Goal: Task Accomplishment & Management: Manage account settings

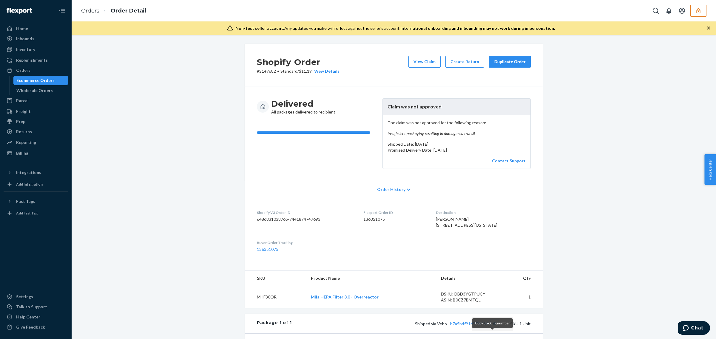
click at [491, 328] on button "Copy tracking number" at bounding box center [495, 324] width 8 height 8
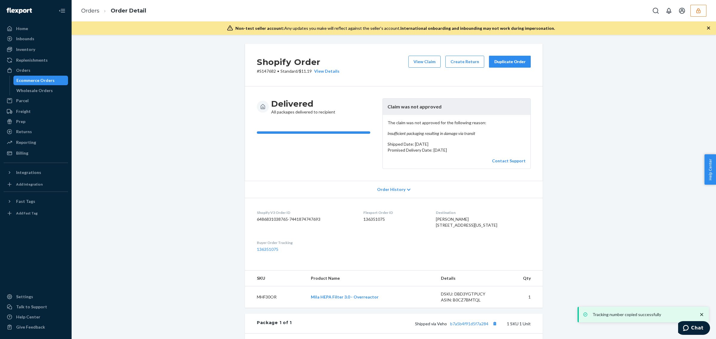
click at [701, 12] on button "button" at bounding box center [698, 11] width 16 height 12
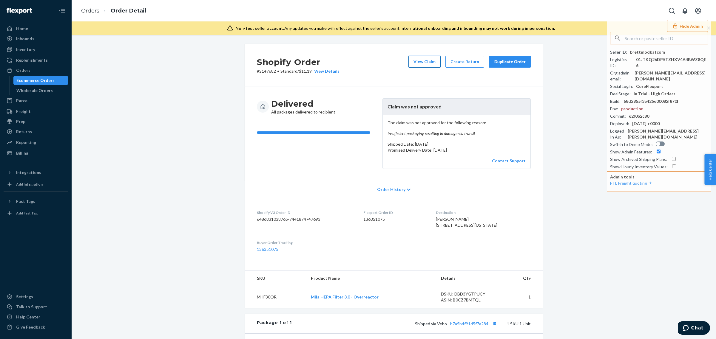
click at [409, 61] on button "View Claim" at bounding box center [424, 62] width 32 height 12
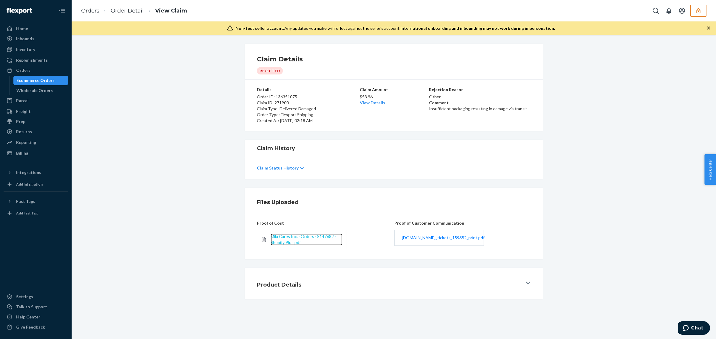
click at [279, 242] on span "Mila Cares Inc. · Orders · S147682 · Shopify Plus.pdf" at bounding box center [302, 239] width 65 height 11
click at [372, 103] on link "View Details" at bounding box center [372, 102] width 25 height 5
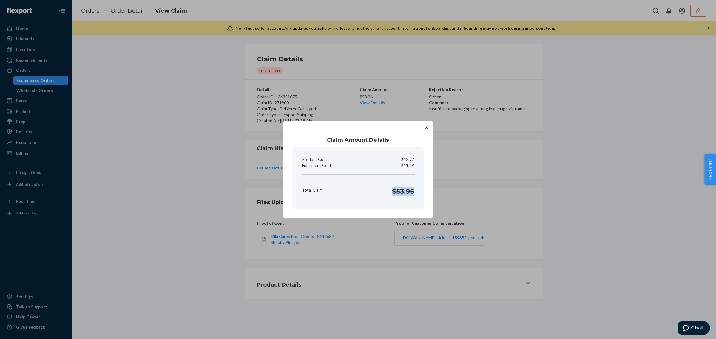
drag, startPoint x: 391, startPoint y: 194, endPoint x: 412, endPoint y: 199, distance: 22.4
click at [412, 199] on div "Total Claim $53.96" at bounding box center [357, 190] width 117 height 18
copy h1 "$53.96"
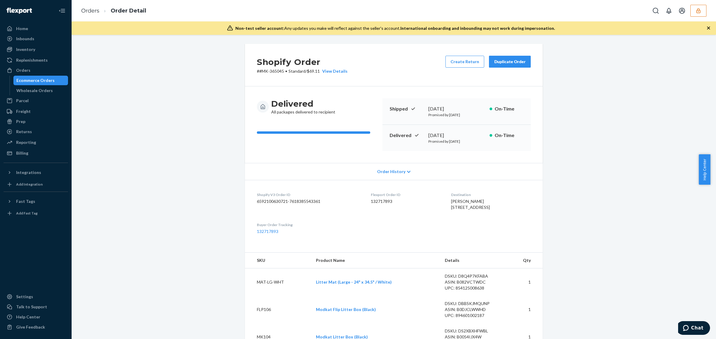
click at [693, 11] on button "button" at bounding box center [698, 11] width 16 height 12
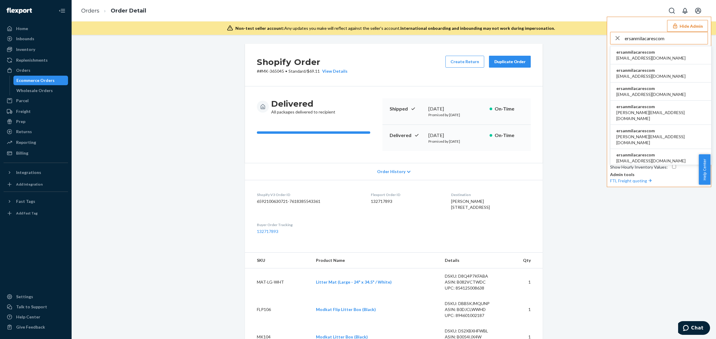
type input "ersanmilacarescom"
click at [640, 52] on span "ersanmilacarescom" at bounding box center [650, 52] width 69 height 6
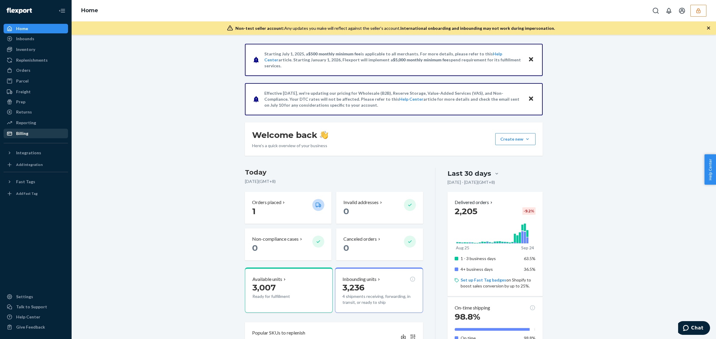
click at [24, 136] on div "Billing" at bounding box center [22, 134] width 12 height 6
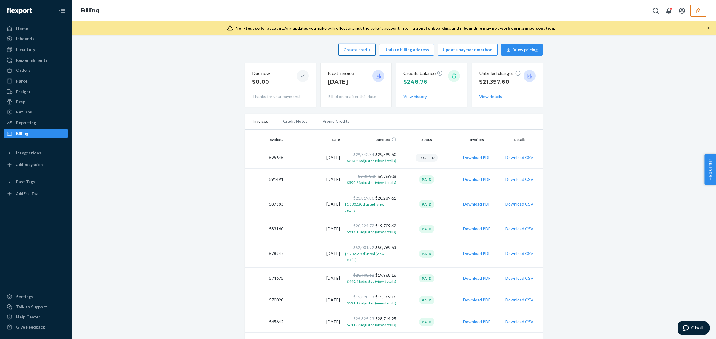
click at [367, 52] on button "Create credit" at bounding box center [356, 50] width 37 height 12
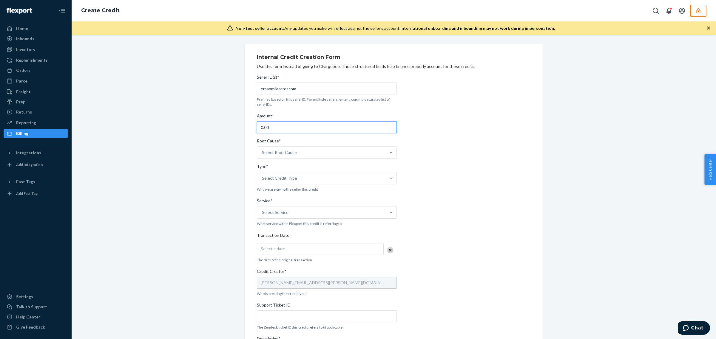
click at [295, 127] on input "0.00" at bounding box center [327, 127] width 140 height 12
type input "53.96"
click at [292, 155] on div "Select Root Cause" at bounding box center [279, 153] width 35 height 6
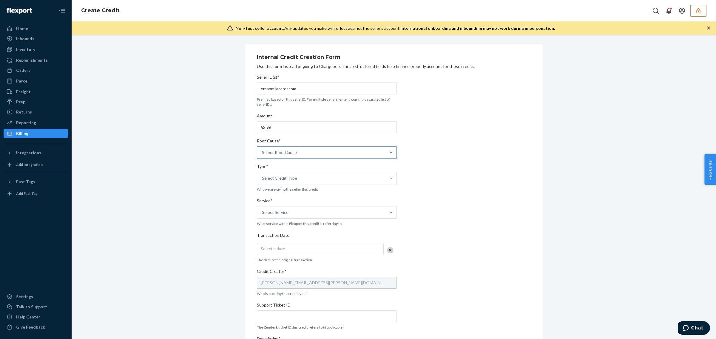
click at [262, 155] on input "Root Cause* Select Root Cause" at bounding box center [262, 153] width 1 height 6
type input "dam"
click at [293, 178] on div "OB - Delivered damaged" at bounding box center [326, 179] width 137 height 12
click at [270, 156] on input "dam" at bounding box center [266, 153] width 8 height 6
click at [291, 177] on div "Select Credit Type" at bounding box center [279, 178] width 35 height 6
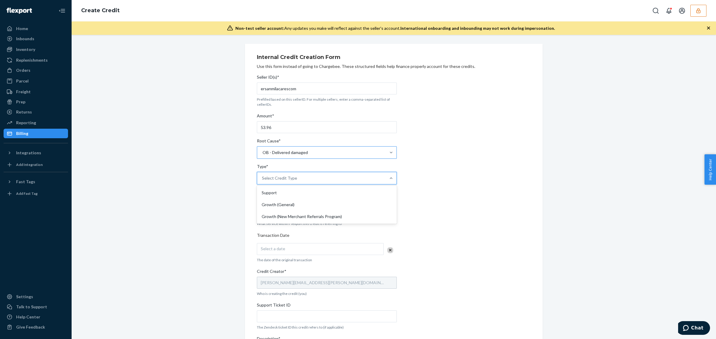
click at [262, 177] on input "Type* option Support focused, 1 of 3. 3 results available. Use Up and Down to c…" at bounding box center [262, 178] width 1 height 6
click at [293, 190] on div "Support" at bounding box center [326, 193] width 137 height 12
click at [262, 181] on input "Type* option Support focused, 1 of 3. 3 results available. Use Up and Down to c…" at bounding box center [262, 178] width 1 height 6
click at [297, 208] on div "Select Service" at bounding box center [321, 213] width 129 height 12
click at [262, 210] on input "Service* Select Service" at bounding box center [262, 213] width 1 height 6
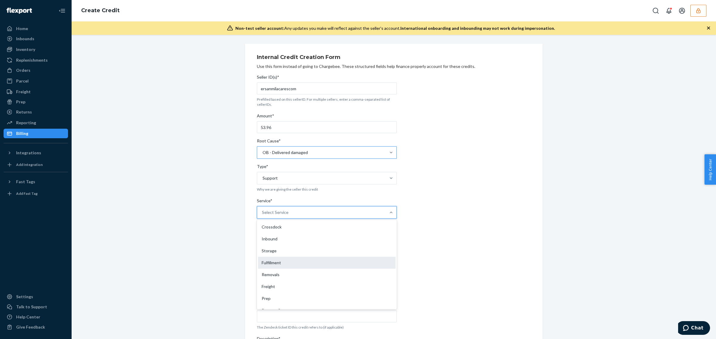
click at [292, 264] on div "Fulfillment" at bounding box center [326, 263] width 137 height 12
click at [262, 216] on input "Service* option Fulfillment focused, 4 of 10. 10 results available. Use Up and …" at bounding box center [262, 213] width 1 height 6
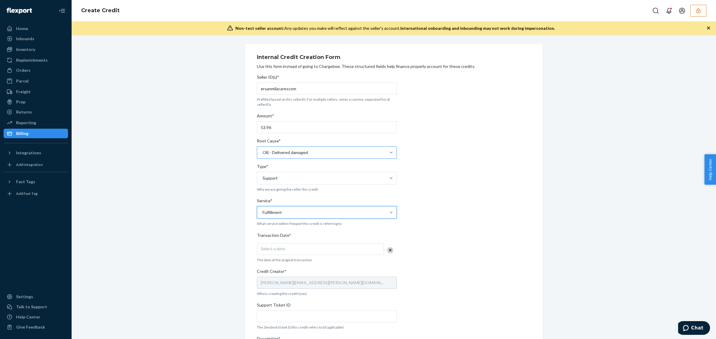
click at [288, 245] on div "Select a date" at bounding box center [320, 249] width 127 height 12
click at [303, 322] on button "23" at bounding box center [306, 318] width 12 height 10
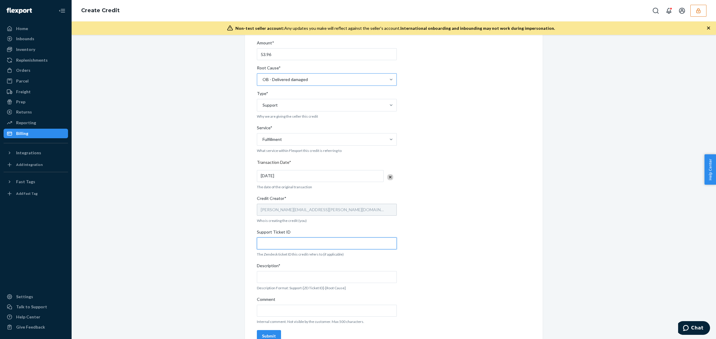
click at [284, 241] on input "Support Ticket ID" at bounding box center [327, 244] width 140 height 12
paste input "136351075"
type input "136351075"
click at [290, 276] on input "Description*" at bounding box center [327, 277] width 140 height 12
paste input "136351075"
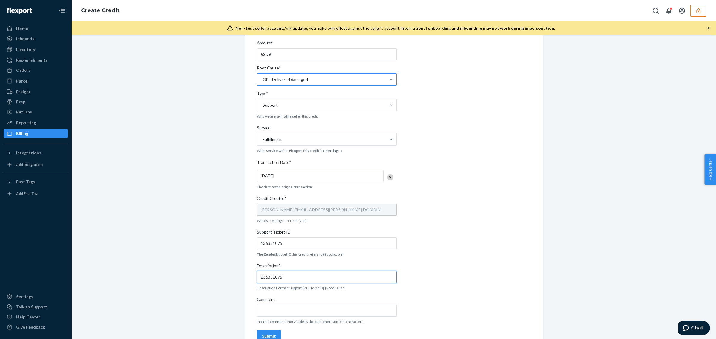
type input "136351075"
click at [288, 311] on input "Comment" at bounding box center [327, 311] width 140 height 12
paste input "136351075"
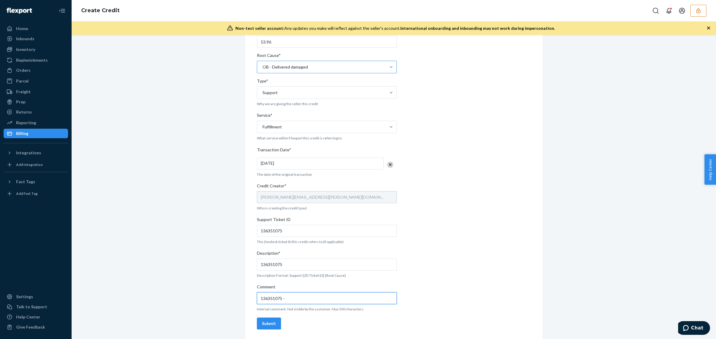
paste input "https://flexport.slack.com/archives/C05ATGQTUS3/p1758385703500149"
type input "136351075 - https://flexport.slack.com/archives/C05ATGQTUS3/p1758385703500149"
click at [257, 231] on input "136351075" at bounding box center [327, 231] width 140 height 12
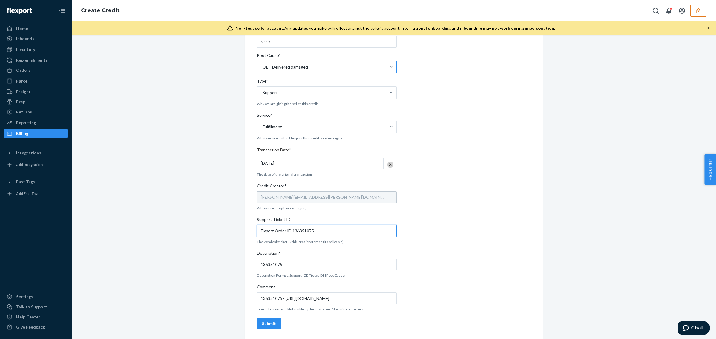
click at [289, 227] on input "Flxport Order ID 136351075" at bounding box center [327, 231] width 140 height 12
type input "Flxport Order ID 136351075"
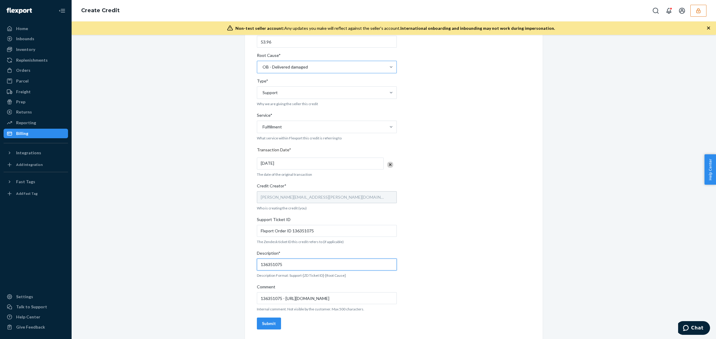
click at [274, 265] on input "136351075" at bounding box center [327, 265] width 140 height 12
paste input "Flxport Order ID"
type input "Flxport Order ID 136351075"
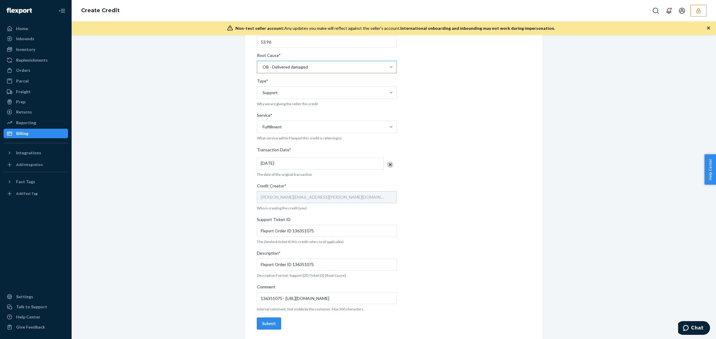
click at [266, 327] on button "Submit" at bounding box center [269, 324] width 24 height 12
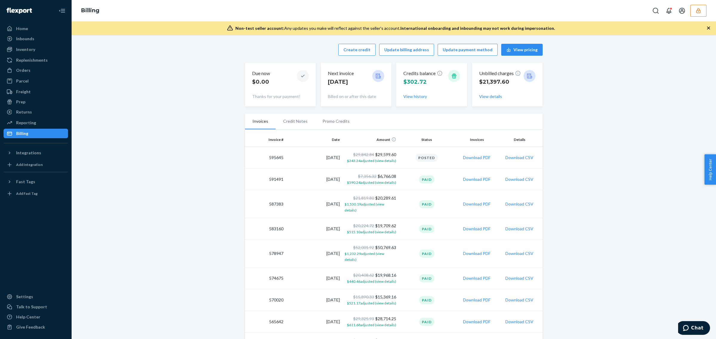
click at [696, 8] on icon "button" at bounding box center [698, 11] width 6 height 6
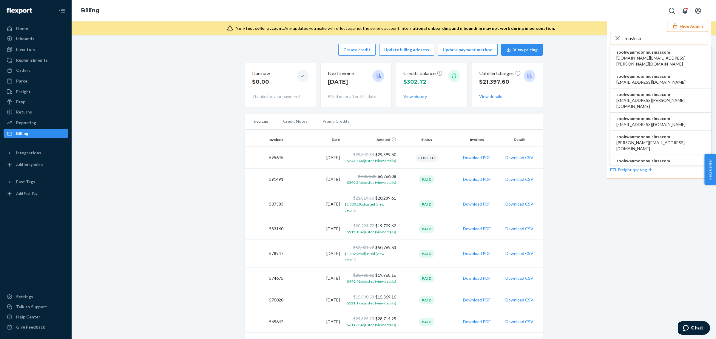
type input "musinsa"
click at [645, 56] on span "bitna.kim@ubase.co.kr" at bounding box center [660, 61] width 89 height 12
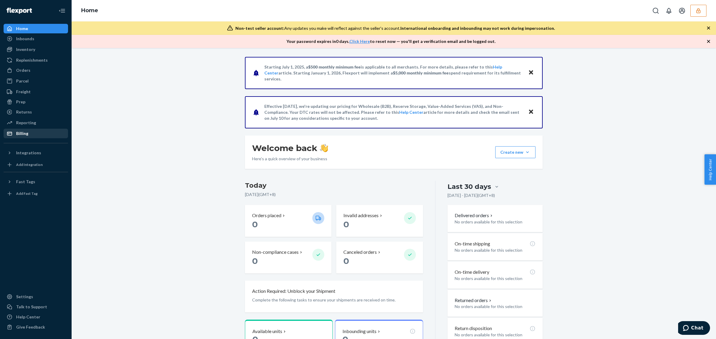
click at [53, 136] on div "Billing" at bounding box center [35, 133] width 63 height 8
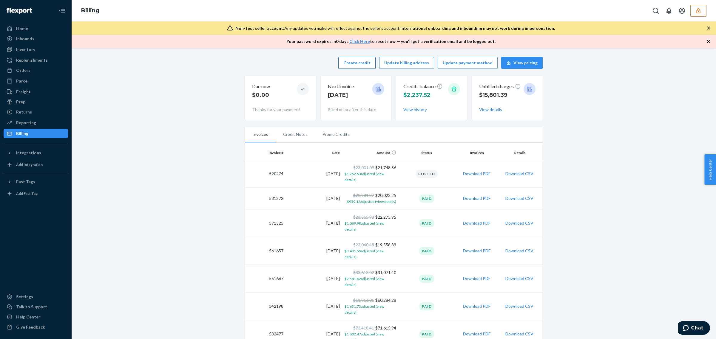
click at [346, 63] on button "Create credit" at bounding box center [356, 63] width 37 height 12
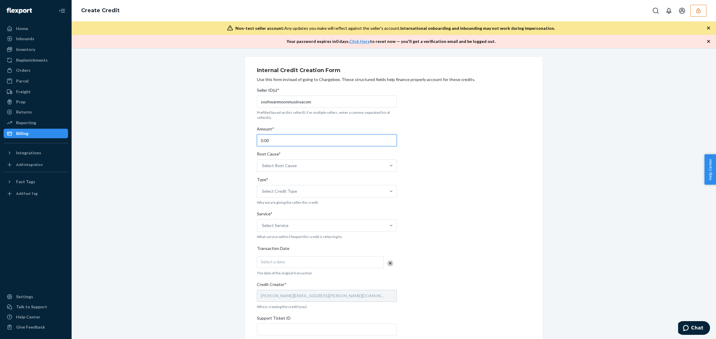
click at [300, 139] on input "0.00" at bounding box center [327, 140] width 140 height 12
type input "338.4"
click at [272, 166] on div "Select Root Cause" at bounding box center [279, 166] width 35 height 6
click at [262, 166] on input "Root Cause* Select Root Cause" at bounding box center [262, 166] width 1 height 6
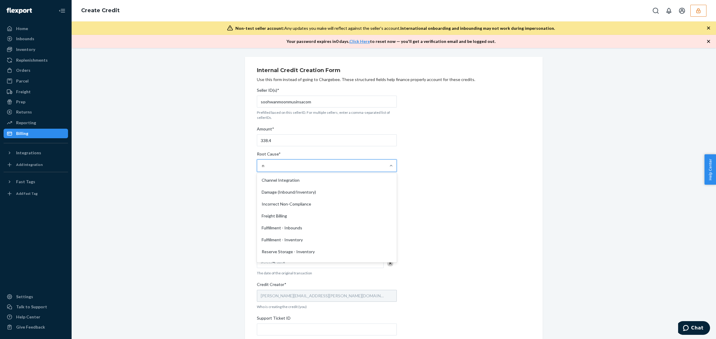
type input "no"
click at [289, 202] on div "OB - No Tracking Movement" at bounding box center [326, 204] width 137 height 12
click at [267, 169] on input "no" at bounding box center [264, 166] width 5 height 6
click at [287, 188] on div "Select Credit Type" at bounding box center [321, 191] width 129 height 12
click at [262, 188] on input "Type* Select Credit Type" at bounding box center [262, 191] width 1 height 6
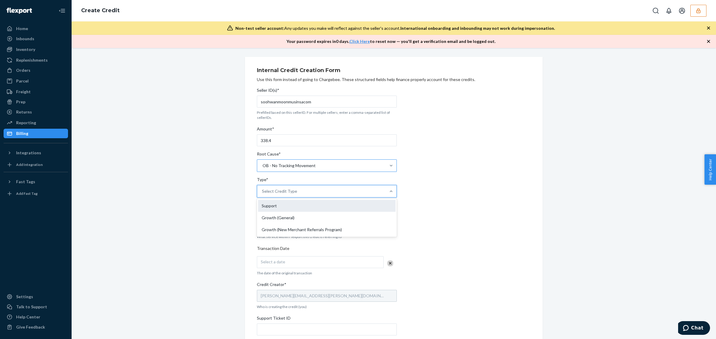
click at [284, 206] on div "Support" at bounding box center [326, 206] width 137 height 12
click at [262, 194] on input "Type* option Support focused, 1 of 3. 3 results available. Use Up and Down to c…" at bounding box center [262, 191] width 1 height 6
click at [286, 218] on div "Service*" at bounding box center [327, 215] width 140 height 8
click at [262, 223] on input "Service* Select Service" at bounding box center [262, 226] width 1 height 6
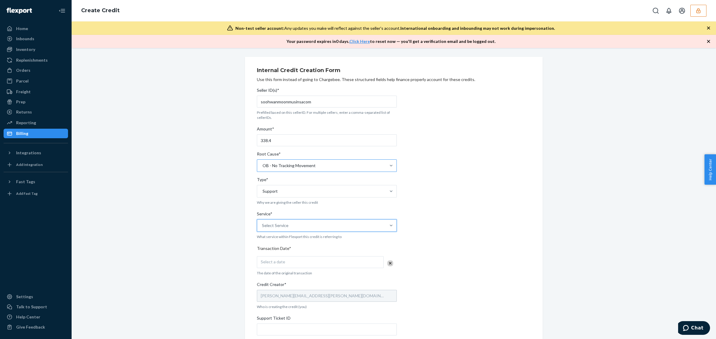
click at [288, 224] on div "Select Service" at bounding box center [321, 226] width 129 height 12
click at [262, 224] on input "Service* 0 results available. Select is focused ,type to refine list, press Dow…" at bounding box center [262, 226] width 1 height 6
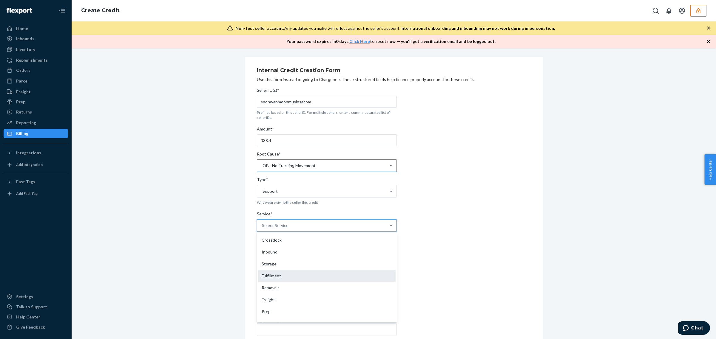
click at [279, 276] on div "Fulfillment" at bounding box center [326, 276] width 137 height 12
click at [262, 229] on input "Service* option Fulfillment focused, 4 of 10. 10 results available. Use Up and …" at bounding box center [262, 226] width 1 height 6
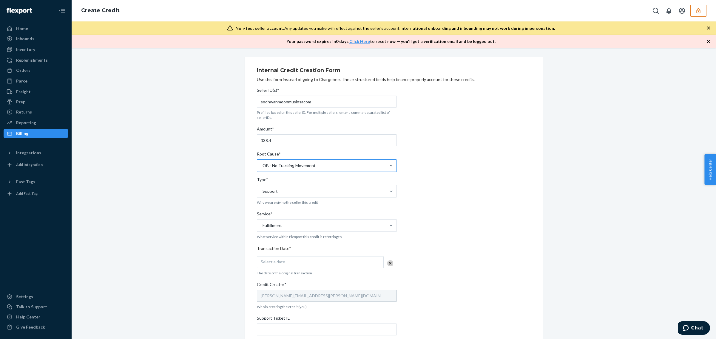
click at [282, 262] on div "Select a date" at bounding box center [320, 262] width 127 height 12
click at [308, 239] on button "23" at bounding box center [306, 237] width 12 height 10
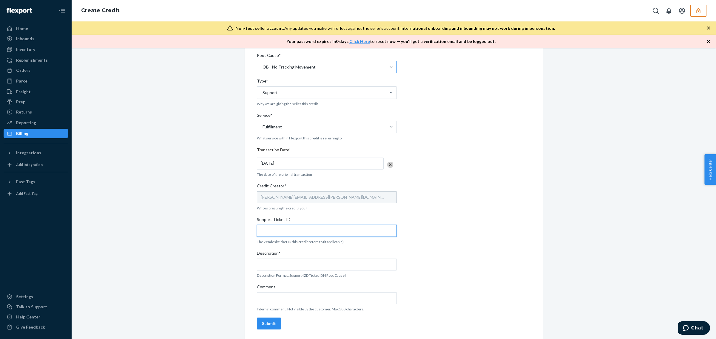
click at [276, 228] on input "Support Ticket ID" at bounding box center [327, 231] width 140 height 12
click at [276, 228] on input "RTS JULIY 1-31 REFUNDS" at bounding box center [327, 231] width 140 height 12
type input "RTS JULIY 1-31 REFUNDS"
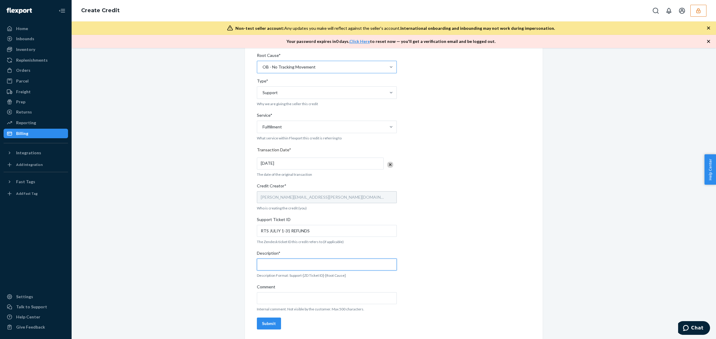
click at [274, 264] on input "Description*" at bounding box center [327, 265] width 140 height 12
paste input "RTS JULIY 1-31 REFUNDS"
type input "RTS JULIY 1-31 REFUNDS"
click at [276, 298] on input "Comment" at bounding box center [327, 299] width 140 height 12
paste input "RTS JULIY 1-31 REFUNDS"
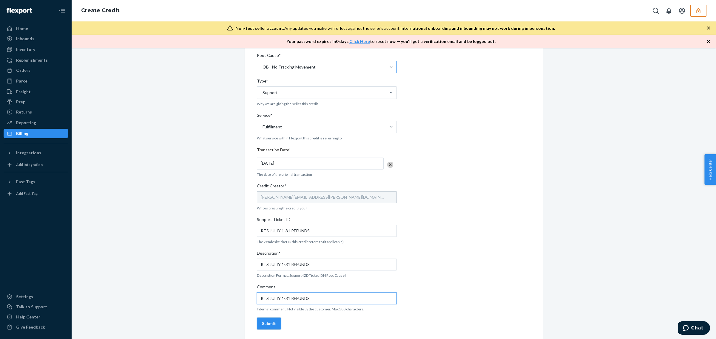
type input "RTS JULIY 1-31 REFUNDS"
click at [262, 325] on div "Submit" at bounding box center [269, 324] width 14 height 6
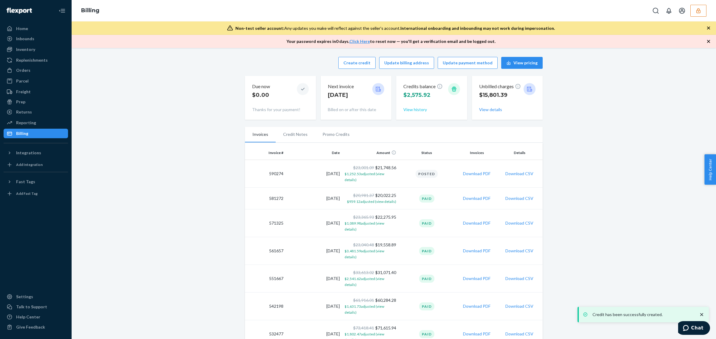
click at [417, 108] on button "View history" at bounding box center [415, 110] width 24 height 6
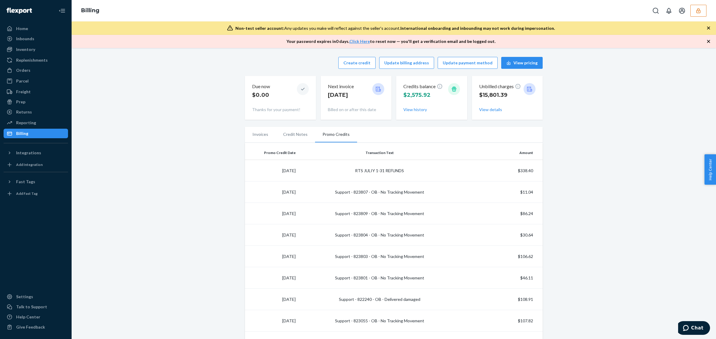
click at [698, 11] on icon "button" at bounding box center [698, 10] width 4 height 5
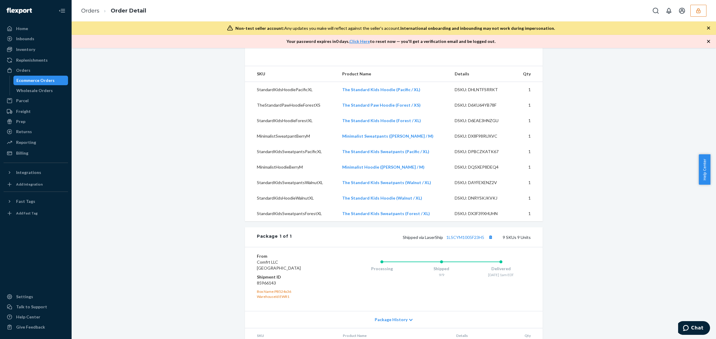
scroll to position [187, 0]
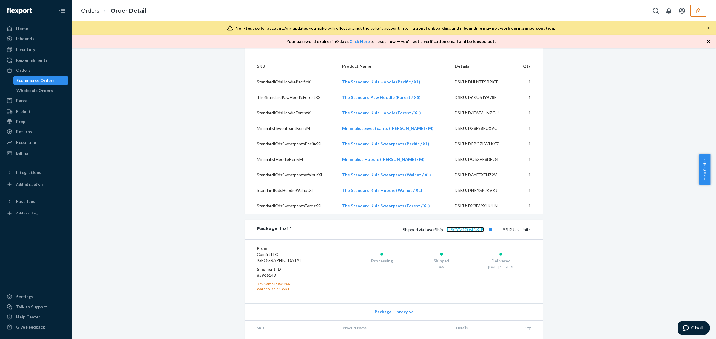
click at [460, 232] on link "1LSCYM1005F23H5" at bounding box center [465, 229] width 38 height 5
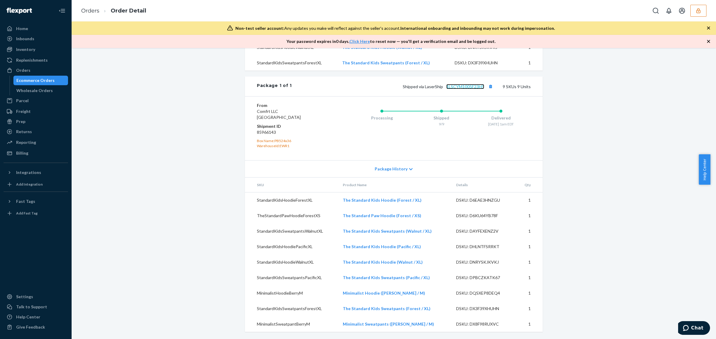
scroll to position [0, 0]
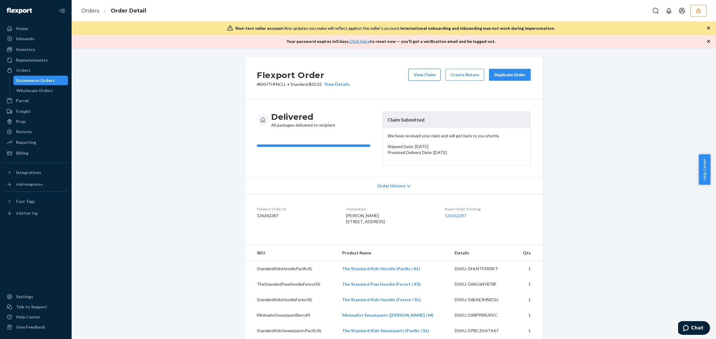
click at [422, 77] on button "View Claim" at bounding box center [424, 75] width 32 height 12
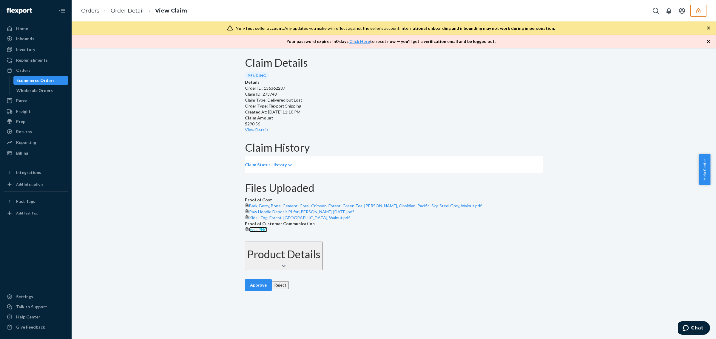
click at [267, 232] on span "asss.PNG" at bounding box center [258, 229] width 18 height 5
click at [272, 289] on button "Reject" at bounding box center [280, 285] width 17 height 8
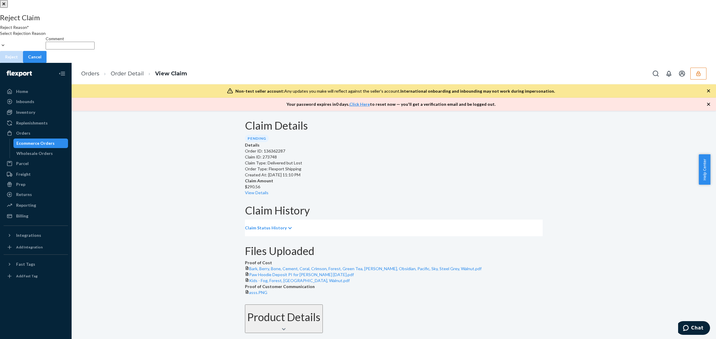
click at [46, 42] on div "Select Rejection Reason" at bounding box center [23, 36] width 46 height 12
click at [1, 42] on input "Reject Reason* Select Rejection Reason" at bounding box center [0, 39] width 1 height 6
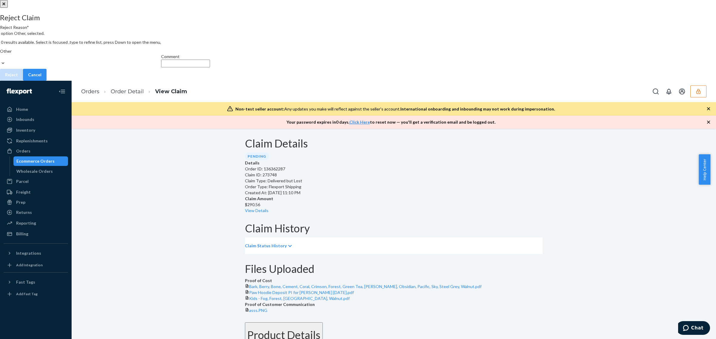
click at [210, 60] on div "Comment" at bounding box center [185, 57] width 49 height 6
click at [210, 67] on input "Comment" at bounding box center [185, 64] width 49 height 8
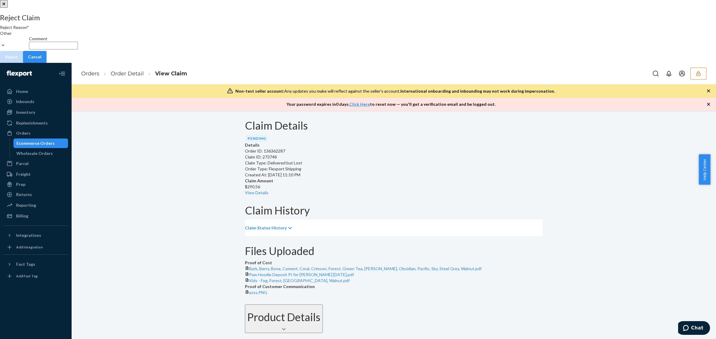
click at [78, 49] on input "Comment" at bounding box center [53, 46] width 49 height 8
type input "The package was confirmed to be delivered at the right location and flexport is…"
click at [23, 63] on button "Reject" at bounding box center [11, 57] width 23 height 12
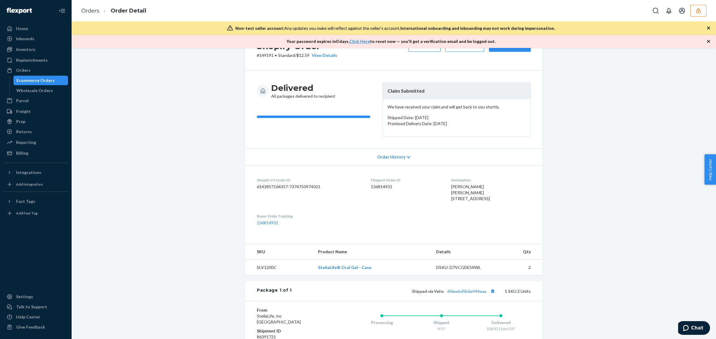
scroll to position [55, 0]
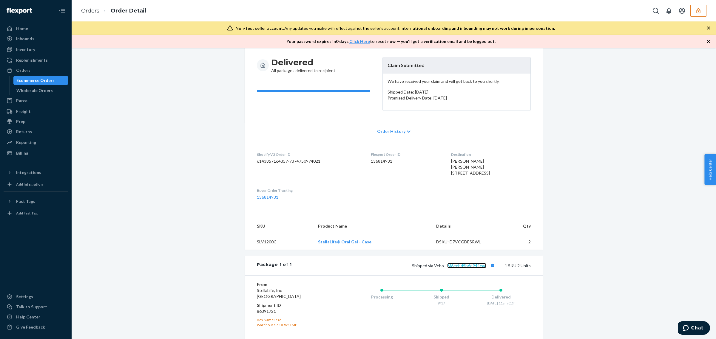
click at [464, 268] on link "6f6eebd5b6e944eaa" at bounding box center [466, 265] width 39 height 5
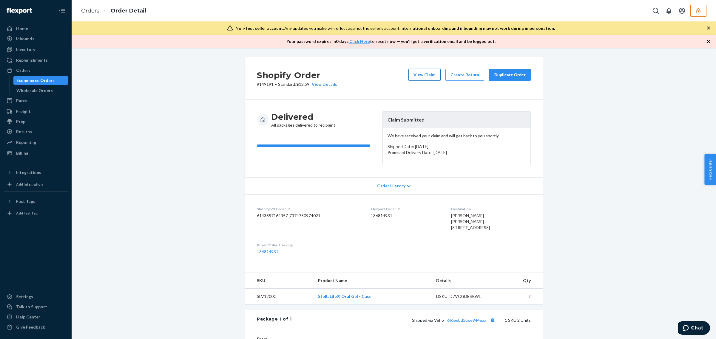
click at [409, 71] on button "View Claim" at bounding box center [424, 75] width 32 height 12
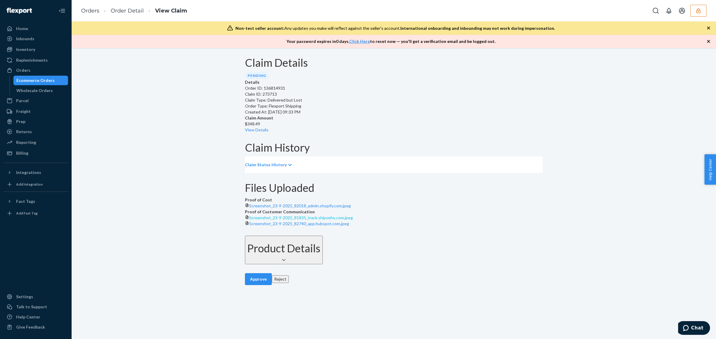
click at [353, 220] on span "Screenshot_23-9-2025_81835_track.shipveho.com.jpeg" at bounding box center [301, 217] width 104 height 5
click at [349, 226] on link "Screenshot_23-9-2025_82740_app.hubspot.com.jpeg" at bounding box center [299, 223] width 100 height 5
click at [285, 283] on button "Reject" at bounding box center [280, 280] width 17 height 8
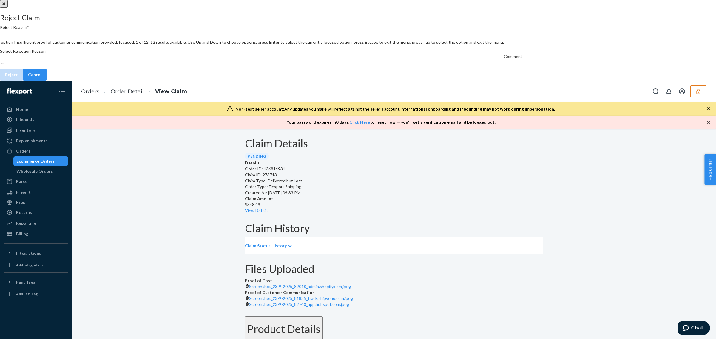
click at [350, 60] on div "Select Rejection Reason" at bounding box center [252, 54] width 504 height 12
click at [1, 60] on input "Reject Reason* option Insufficient proof of customer communication provided. fo…" at bounding box center [0, 57] width 1 height 6
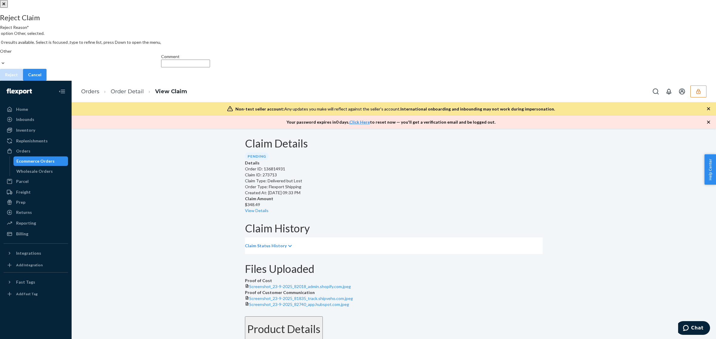
click at [210, 67] on input "Comment" at bounding box center [185, 64] width 49 height 8
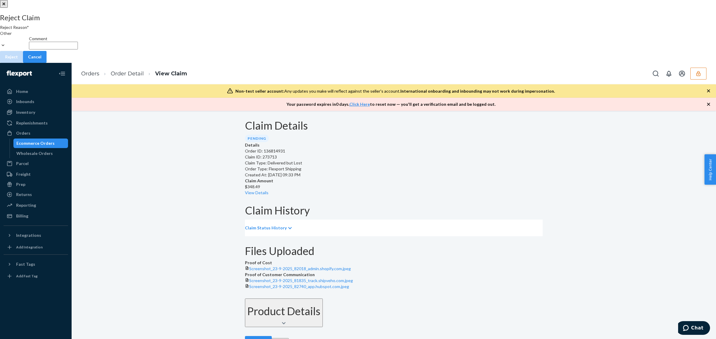
type input "The package was confirmed to be delivered at the right location and flexport is…"
click at [23, 63] on button "Reject" at bounding box center [11, 57] width 23 height 12
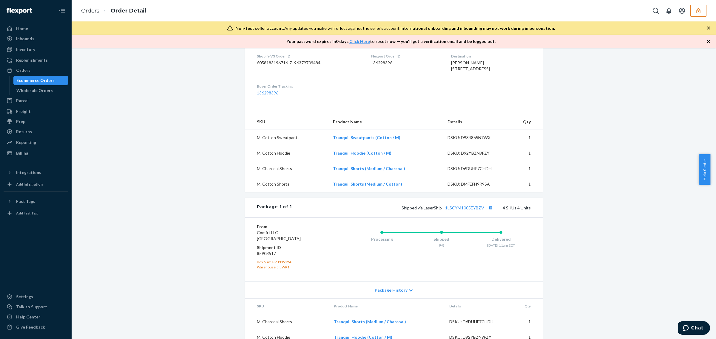
scroll to position [176, 0]
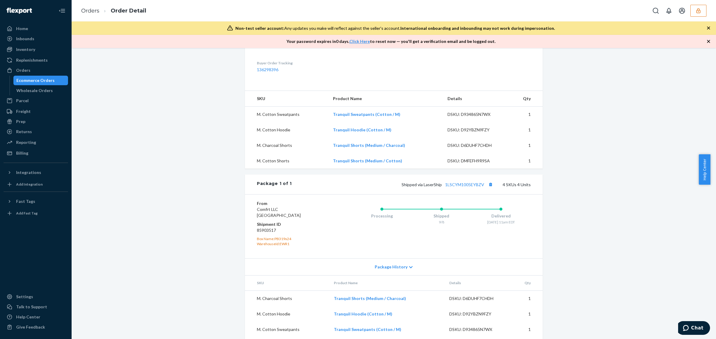
click at [460, 188] on div "Shipped via LaserShip 1LSCYM1005EYBZV 4 SKUs 4 Units" at bounding box center [411, 185] width 239 height 8
click at [460, 187] on link "1LSCYM1005EYBZV" at bounding box center [464, 184] width 39 height 5
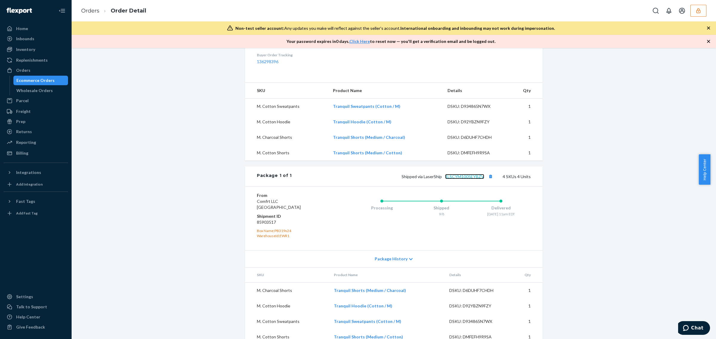
scroll to position [0, 0]
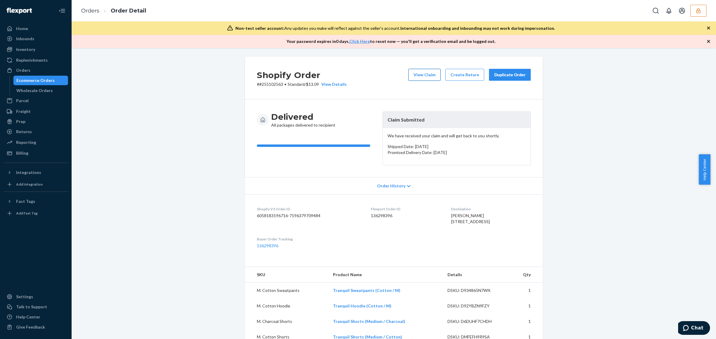
click at [414, 75] on button "View Claim" at bounding box center [424, 75] width 32 height 12
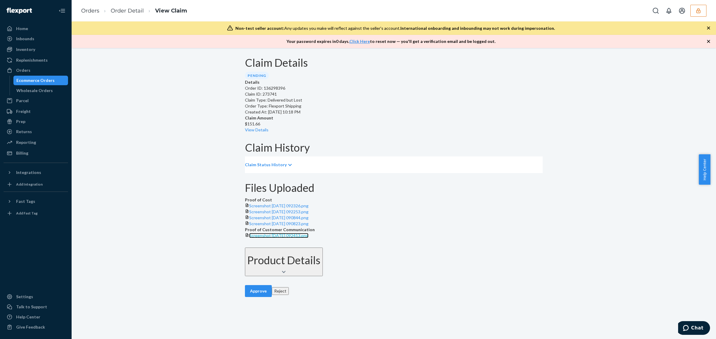
click at [308, 238] on span "Screenshot [DATE] 092413.png" at bounding box center [278, 235] width 59 height 5
click at [285, 295] on button "Reject" at bounding box center [280, 291] width 17 height 8
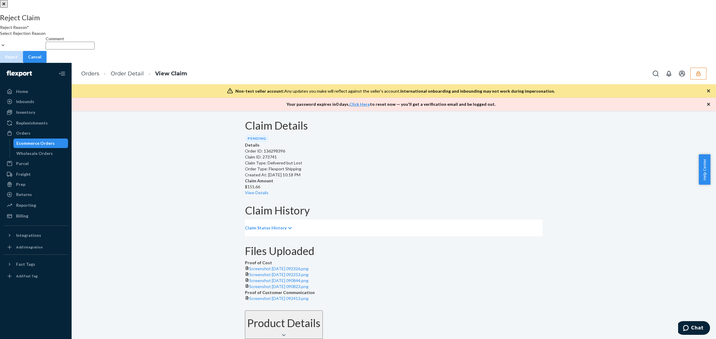
click at [46, 49] on div "Select Rejection Reason" at bounding box center [23, 39] width 46 height 18
click at [1, 42] on input "Reject Reason* Select Rejection Reason" at bounding box center [0, 39] width 1 height 6
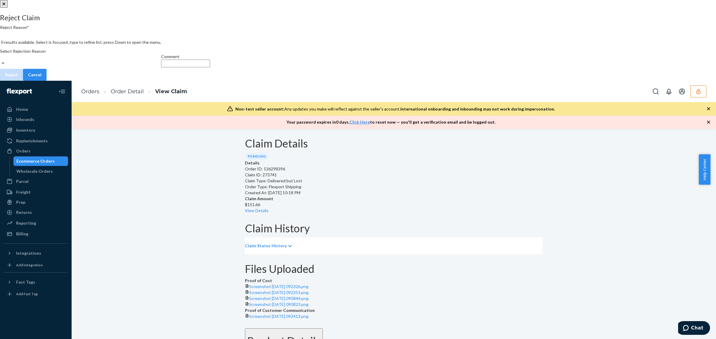
click at [161, 60] on div "Select Rejection Reason" at bounding box center [80, 54] width 161 height 12
click at [1, 60] on input "Reject Reason* 0 results available. Select is focused ,type to refine list, pre…" at bounding box center [0, 57] width 1 height 6
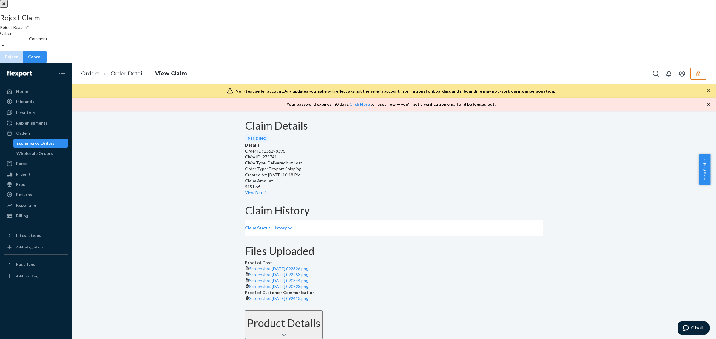
click at [78, 49] on input "Comment" at bounding box center [53, 46] width 49 height 8
type input "The package was confirmed to be delivered at the right location and flexport is…"
click at [23, 63] on button "Reject" at bounding box center [11, 57] width 23 height 12
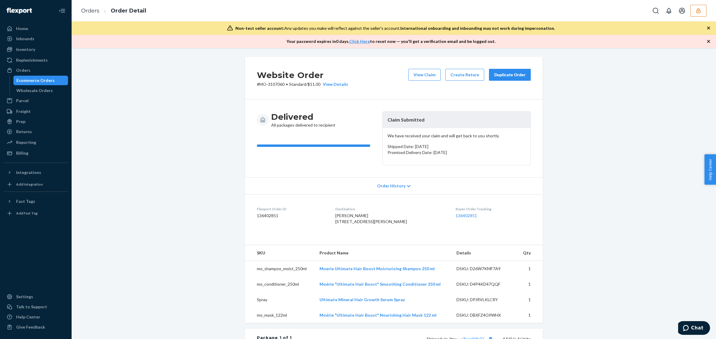
scroll to position [128, 0]
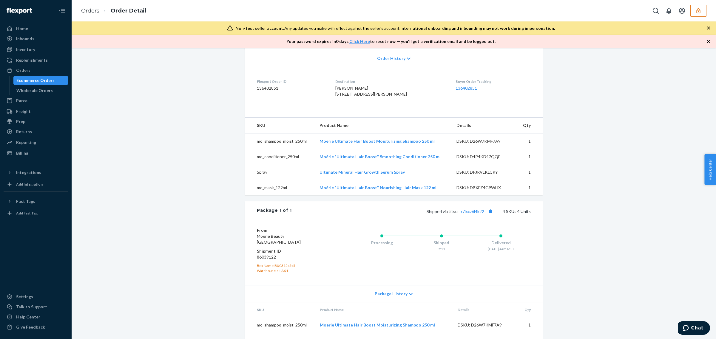
click at [484, 214] on span "Shipped via Jitsu r7lxcz6l4k22" at bounding box center [460, 211] width 68 height 5
click at [479, 214] on link "r7lxcz6l4k22" at bounding box center [472, 211] width 23 height 5
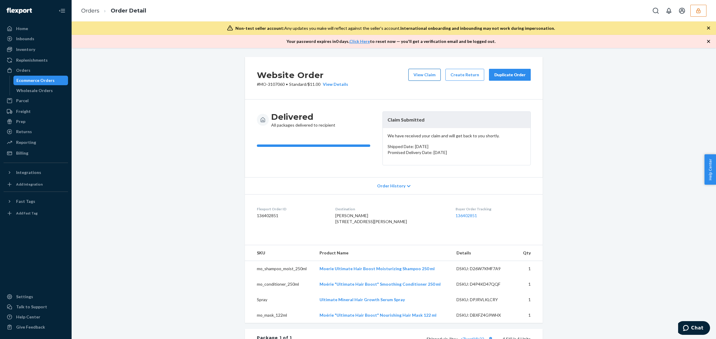
click at [419, 74] on button "View Claim" at bounding box center [424, 75] width 32 height 12
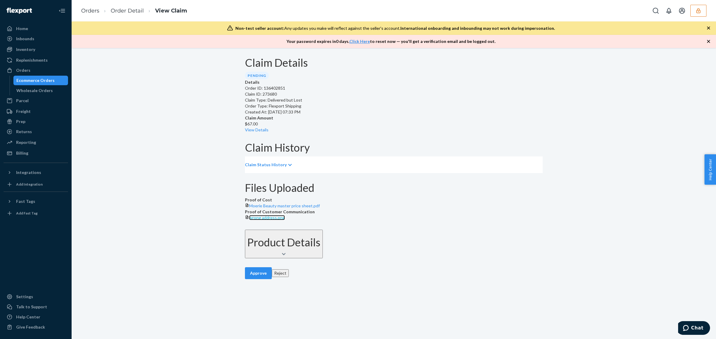
click at [285, 220] on span "wrong address.png" at bounding box center [267, 217] width 36 height 5
click at [372, 121] on div "$67.00 View Details" at bounding box center [394, 127] width 298 height 12
click at [268, 127] on link "View Details" at bounding box center [257, 129] width 24 height 5
click at [376, 271] on div "Home Inbounds Shipping Plans Problems Inventory Products Replenishments Orders …" at bounding box center [358, 169] width 716 height 339
click at [286, 209] on div "Moerie Beauty master price sheet.pdf" at bounding box center [394, 206] width 298 height 6
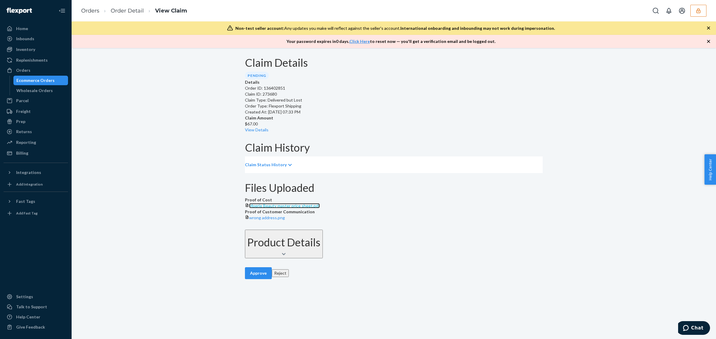
click at [286, 208] on span "Moerie Beauty master price sheet.pdf" at bounding box center [284, 205] width 71 height 5
click at [253, 279] on button "Approve" at bounding box center [258, 273] width 27 height 12
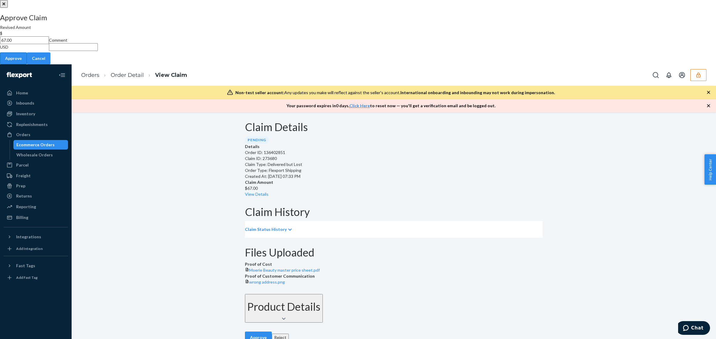
click at [27, 64] on button "Approve" at bounding box center [13, 58] width 27 height 12
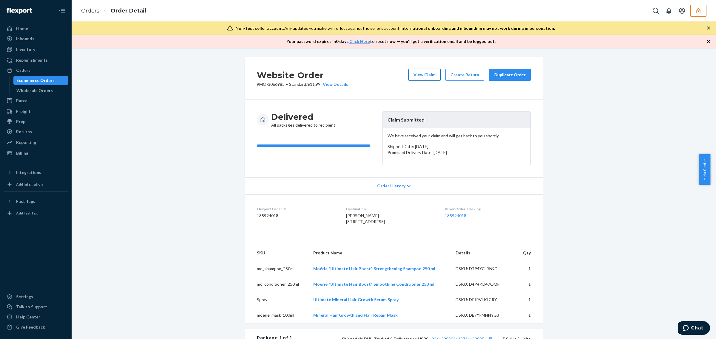
click at [429, 78] on button "View Claim" at bounding box center [424, 75] width 32 height 12
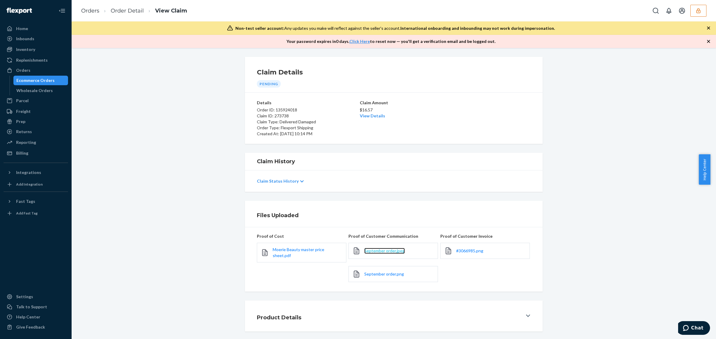
click at [382, 251] on span "September order.jpeg" at bounding box center [384, 250] width 41 height 5
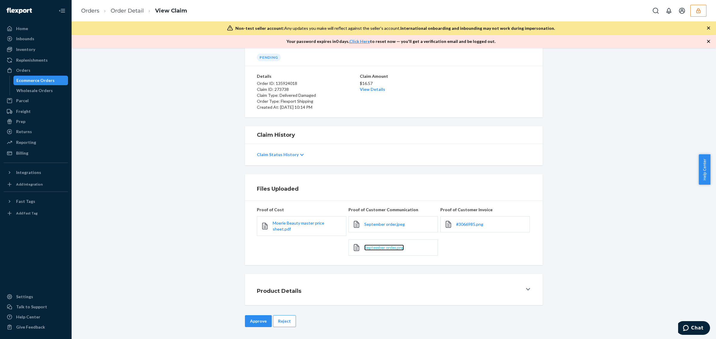
click at [391, 247] on span "September order.png" at bounding box center [384, 247] width 40 height 5
click at [275, 322] on button "Reject" at bounding box center [284, 321] width 23 height 12
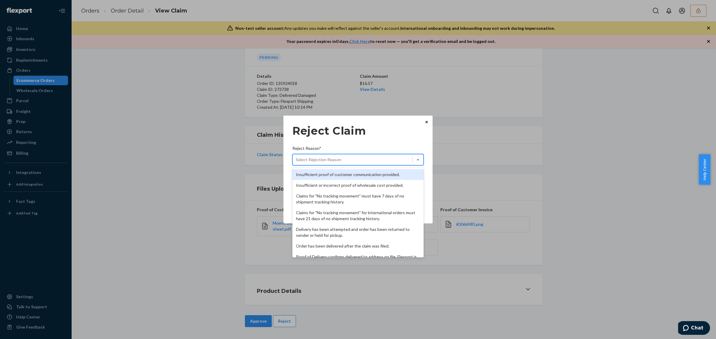
click at [388, 160] on div "Select Rejection Reason" at bounding box center [353, 160] width 120 height 10
click at [296, 160] on input "Reject Reason* option Insufficient proof of customer communication provided. fo…" at bounding box center [296, 160] width 1 height 6
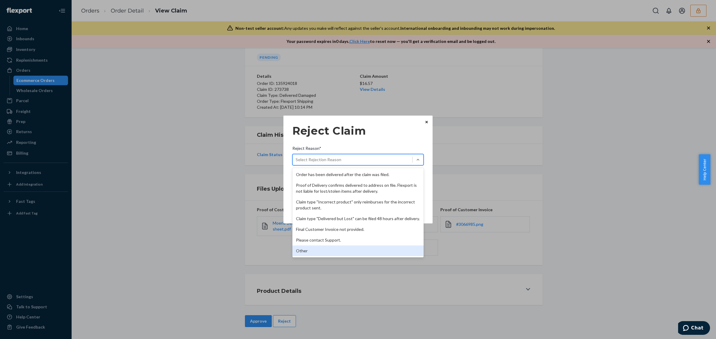
click at [395, 253] on div "Other" at bounding box center [357, 251] width 131 height 11
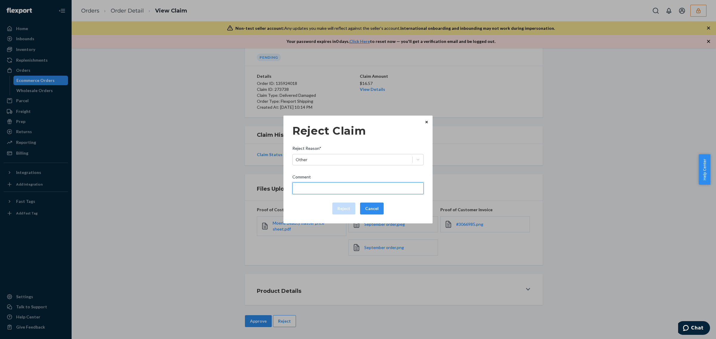
click at [369, 185] on input "Comment" at bounding box center [357, 188] width 131 height 12
type input "Flexport is not liable for manufacturing defects."
click at [341, 206] on button "Reject" at bounding box center [343, 209] width 23 height 12
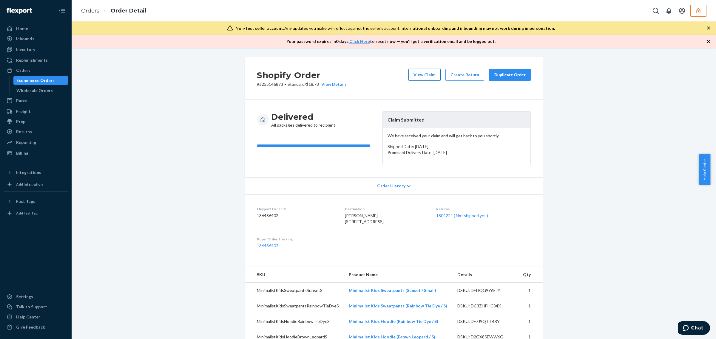
click at [425, 77] on button "View Claim" at bounding box center [424, 75] width 32 height 12
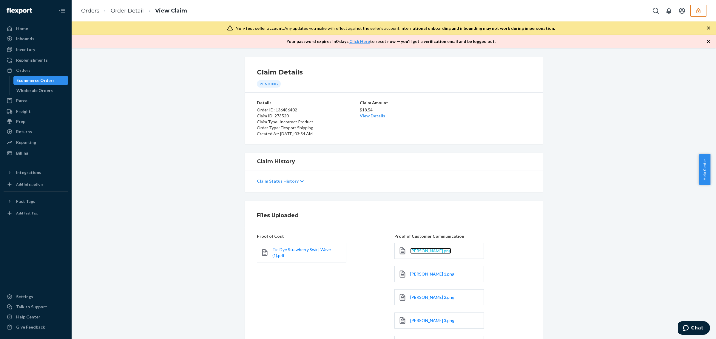
click at [421, 252] on span "[PERSON_NAME].png" at bounding box center [430, 250] width 41 height 5
click at [376, 114] on link "View Details" at bounding box center [372, 115] width 25 height 5
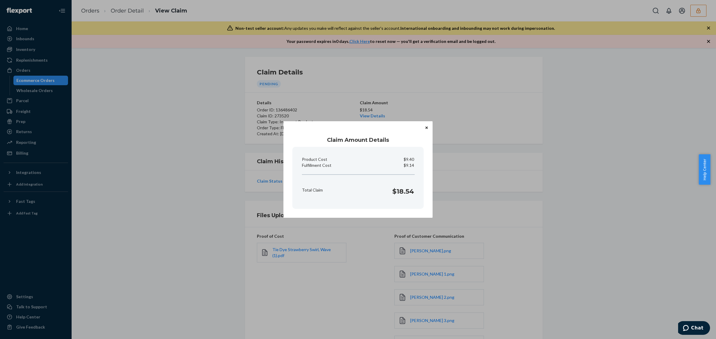
click at [488, 96] on div "Claim Amount Details Product Cost $9.40 Fulfillment Cost $9.14 Total Claim $18.…" at bounding box center [358, 169] width 716 height 339
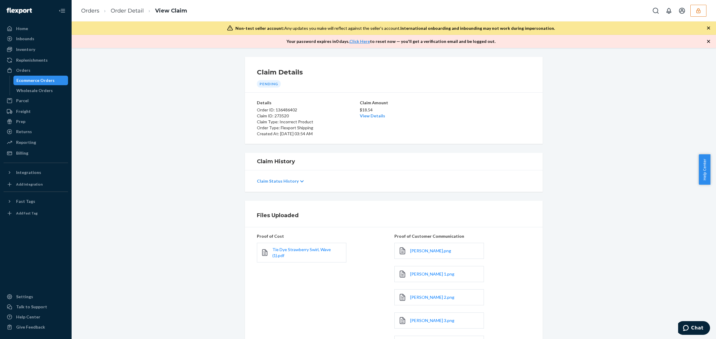
scroll to position [97, 0]
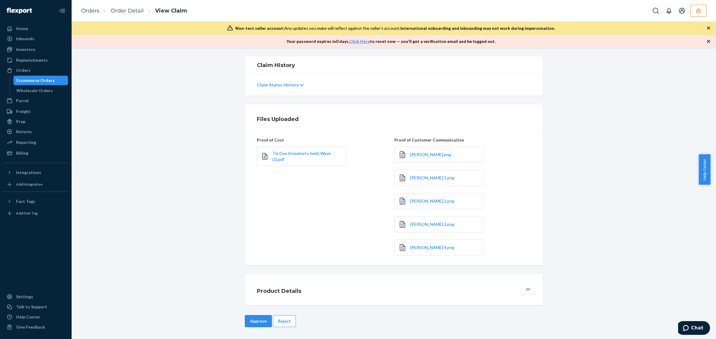
drag, startPoint x: 256, startPoint y: 323, endPoint x: 324, endPoint y: 249, distance: 100.2
click at [256, 323] on button "Approve" at bounding box center [258, 321] width 27 height 12
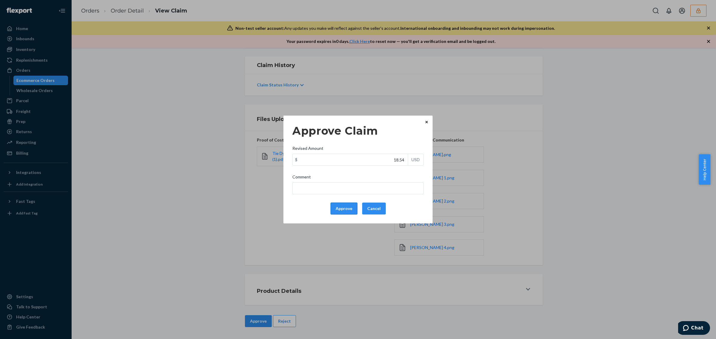
click at [339, 209] on button "Approve" at bounding box center [343, 209] width 27 height 12
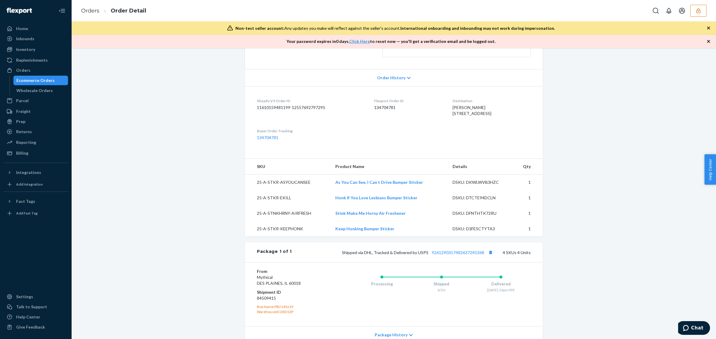
scroll to position [10, 0]
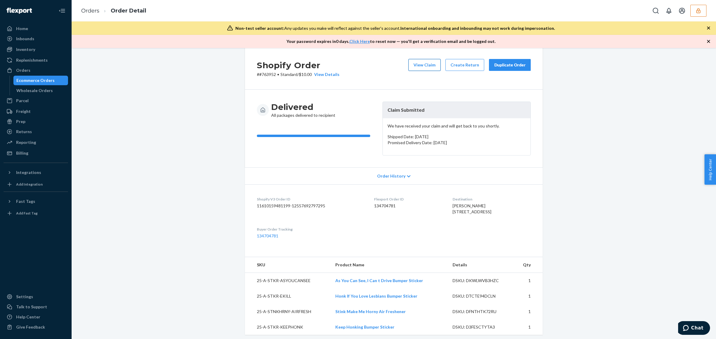
click at [415, 66] on button "View Claim" at bounding box center [424, 65] width 32 height 12
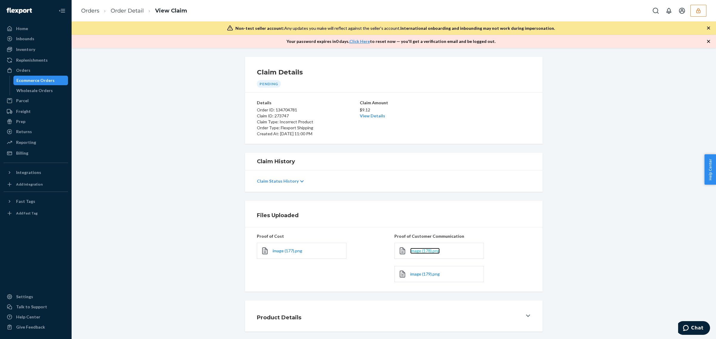
click at [412, 249] on span "image (178).png" at bounding box center [425, 250] width 30 height 5
click at [431, 275] on span "image (179).png" at bounding box center [425, 274] width 30 height 5
click at [283, 253] on span "image (177).png" at bounding box center [288, 250] width 30 height 5
click at [375, 118] on link "View Details" at bounding box center [372, 115] width 25 height 5
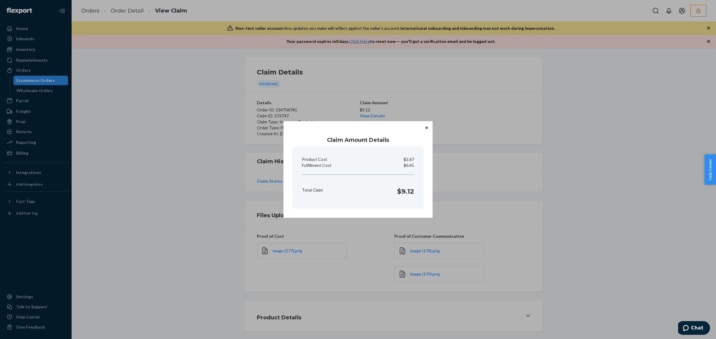
click at [508, 145] on div "Claim Amount Details Product Cost $2.67 Fulfillment Cost $6.45 Total Claim $9.1…" at bounding box center [358, 169] width 716 height 339
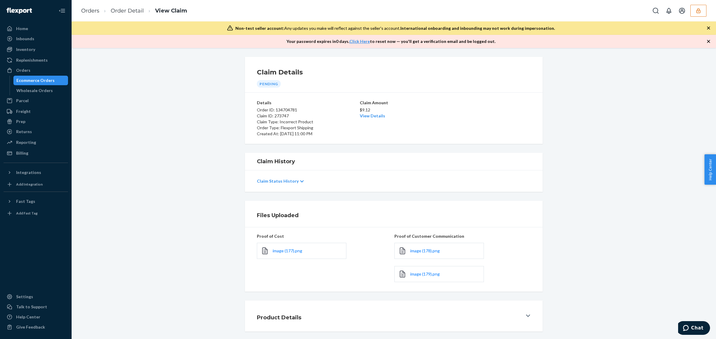
scroll to position [27, 0]
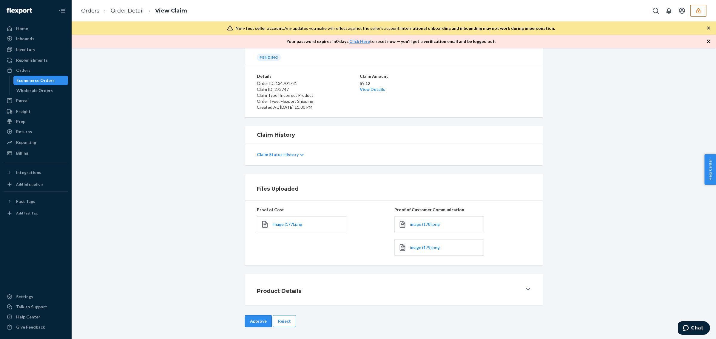
click at [256, 324] on button "Approve" at bounding box center [258, 321] width 27 height 12
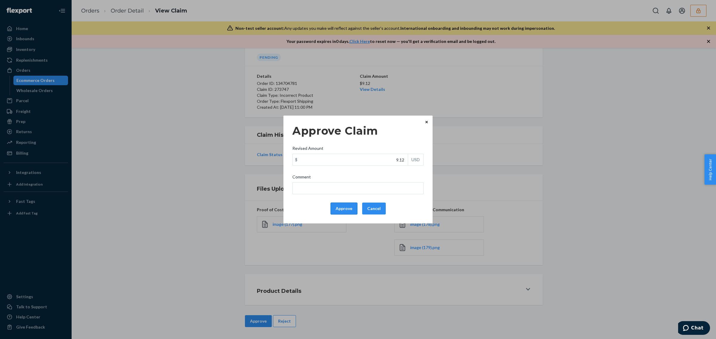
click at [336, 210] on button "Approve" at bounding box center [343, 209] width 27 height 12
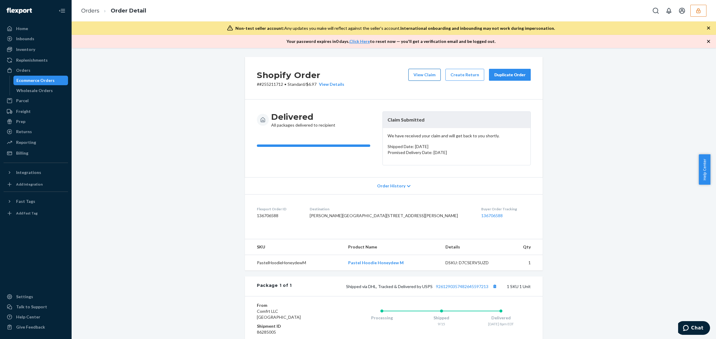
click at [427, 76] on button "View Claim" at bounding box center [424, 75] width 32 height 12
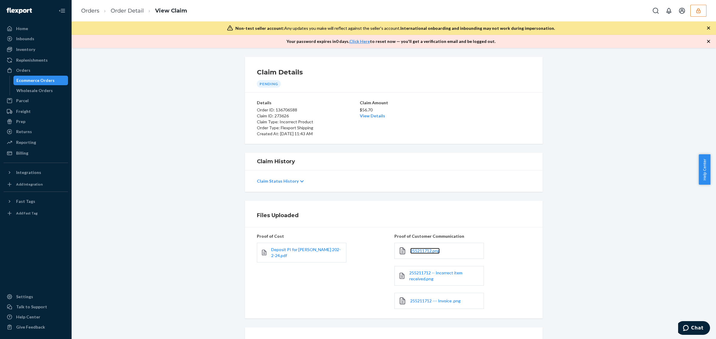
click at [426, 248] on link "255211712.png" at bounding box center [425, 251] width 30 height 6
click at [426, 278] on span "255211712 -- Incorrect item received.png" at bounding box center [435, 275] width 53 height 11
click at [302, 251] on span "Deposit PI for Hudson 202-2-24.pdf" at bounding box center [305, 252] width 69 height 11
drag, startPoint x: 714, startPoint y: 244, endPoint x: 25, endPoint y: 5, distance: 729.1
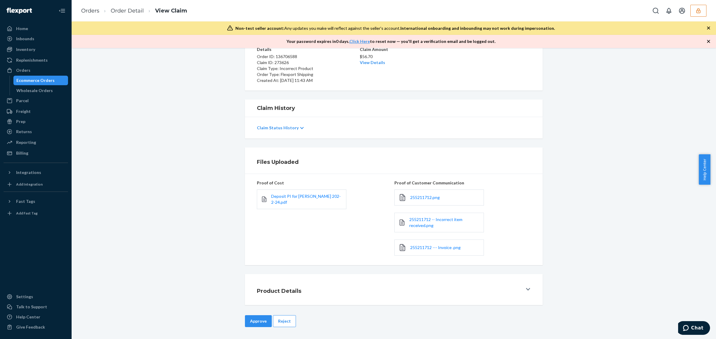
click at [284, 318] on button "Reject" at bounding box center [284, 321] width 23 height 12
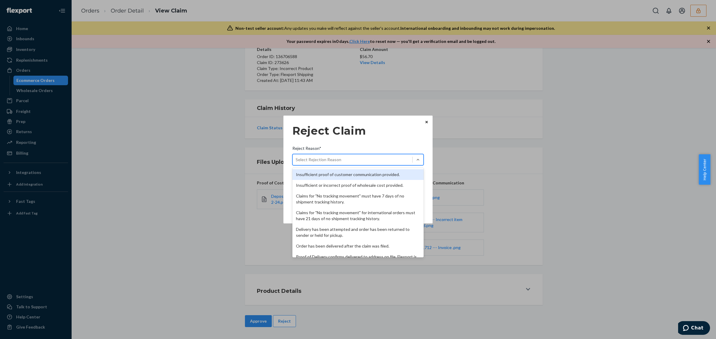
click at [352, 163] on div "Select Rejection Reason" at bounding box center [353, 160] width 120 height 10
click at [296, 163] on input "Reject Reason* option Insufficient proof of customer communication provided. fo…" at bounding box center [296, 160] width 1 height 6
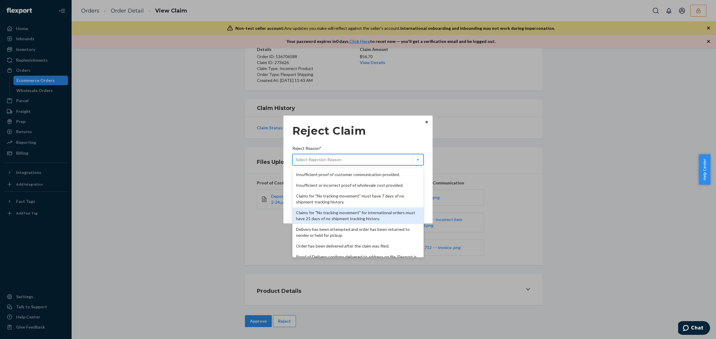
scroll to position [78, 0]
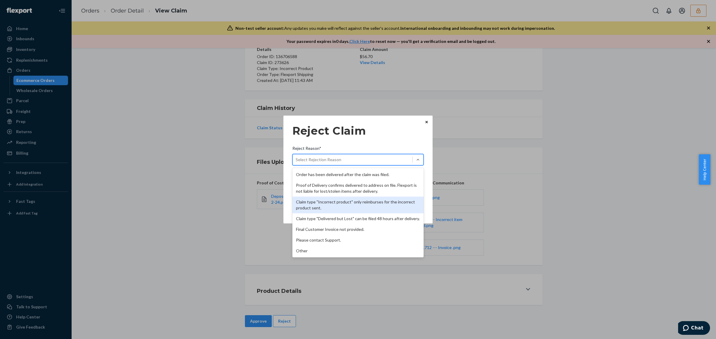
click at [347, 202] on div "Claim type "Incorrect product" only reimburses for the incorrect product sent." at bounding box center [357, 205] width 131 height 17
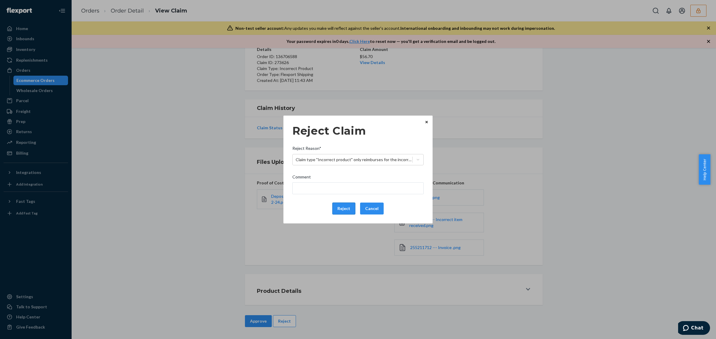
click at [346, 206] on button "Reject" at bounding box center [343, 209] width 23 height 12
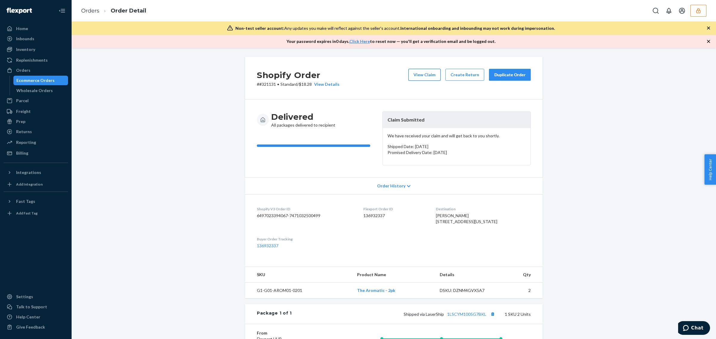
click at [423, 78] on button "View Claim" at bounding box center [424, 75] width 32 height 12
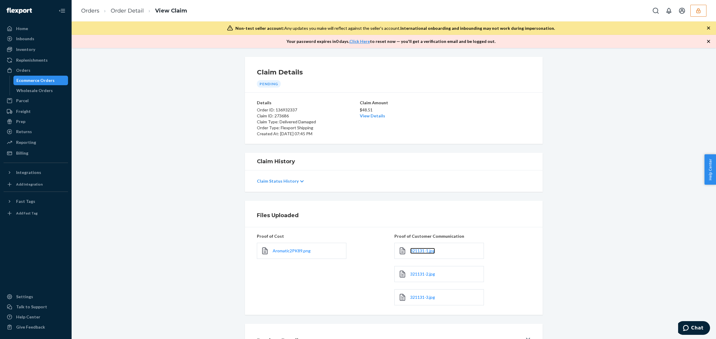
drag, startPoint x: 423, startPoint y: 250, endPoint x: 451, endPoint y: 272, distance: 35.0
click at [423, 250] on span "321131-1.jpg" at bounding box center [422, 250] width 25 height 5
click at [425, 273] on span "321131-2.jpg" at bounding box center [422, 274] width 25 height 5
click at [410, 295] on link "321131-3.jpg" at bounding box center [422, 298] width 25 height 6
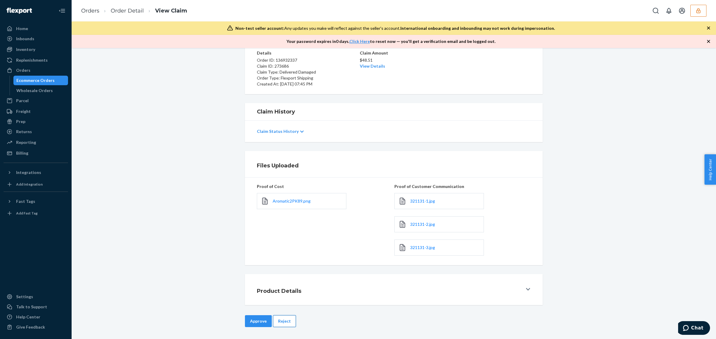
click at [287, 326] on button "Reject" at bounding box center [284, 321] width 23 height 12
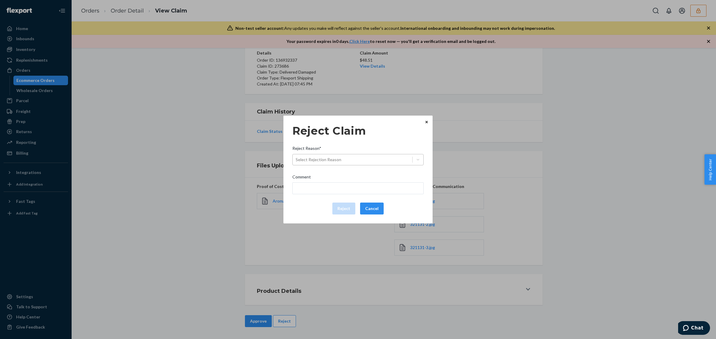
click at [347, 160] on div "Select Rejection Reason" at bounding box center [353, 160] width 120 height 10
click at [296, 160] on input "Reject Reason* Select Rejection Reason" at bounding box center [296, 160] width 1 height 6
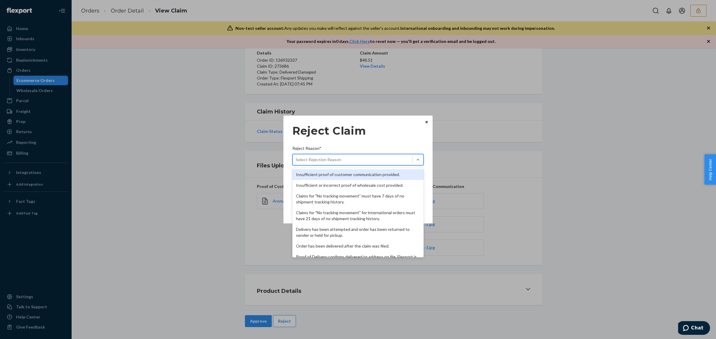
click at [348, 174] on div "Insufficient proof of customer communication provided." at bounding box center [357, 174] width 131 height 11
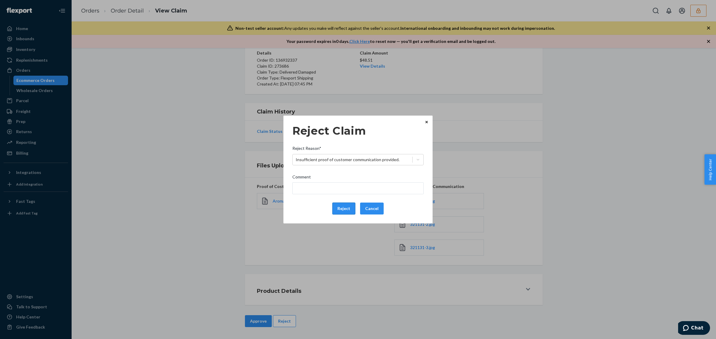
click at [343, 206] on button "Reject" at bounding box center [343, 209] width 23 height 12
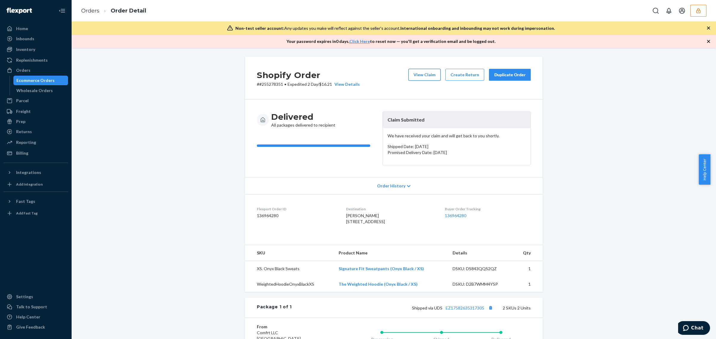
click at [426, 74] on button "View Claim" at bounding box center [424, 75] width 32 height 12
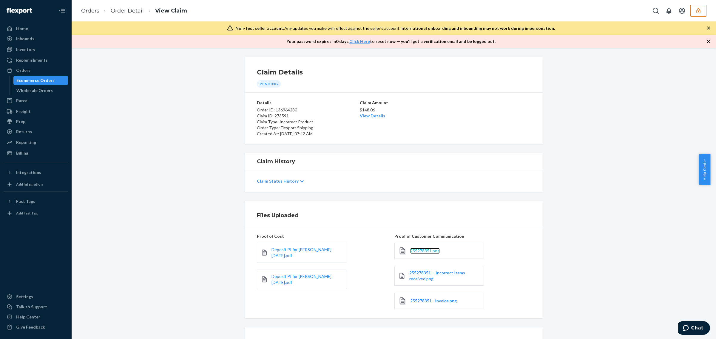
click at [412, 250] on span "255278351.png" at bounding box center [425, 250] width 30 height 5
click at [423, 274] on span "255278351 -- Incorrect Items received.png" at bounding box center [437, 275] width 56 height 11
click at [415, 304] on span "255278351 - Invoice.png" at bounding box center [433, 300] width 47 height 5
click at [381, 117] on div "$148.06 View Details" at bounding box center [394, 112] width 68 height 13
click at [374, 117] on link "View Details" at bounding box center [372, 115] width 25 height 5
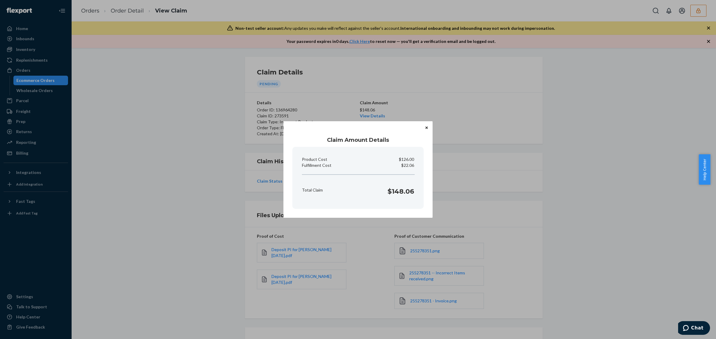
click at [622, 221] on div "Claim Amount Details Product Cost $126.00 Fulfillment Cost $22.06 Total Claim $…" at bounding box center [358, 169] width 716 height 339
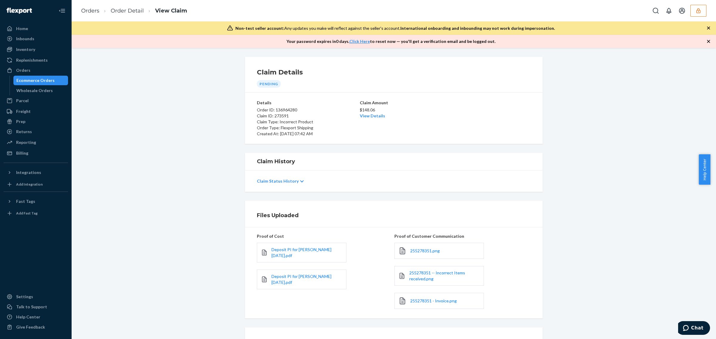
scroll to position [54, 0]
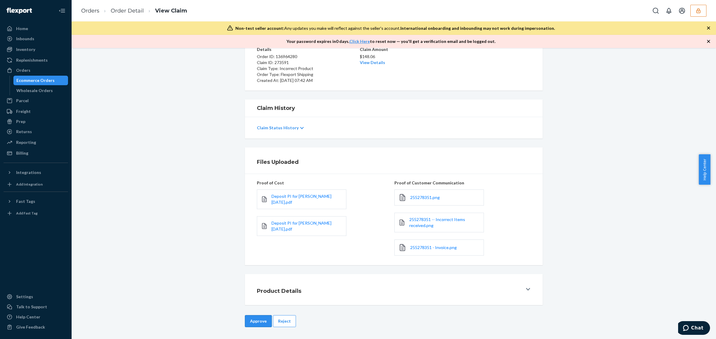
click at [253, 316] on button "Approve" at bounding box center [258, 321] width 27 height 12
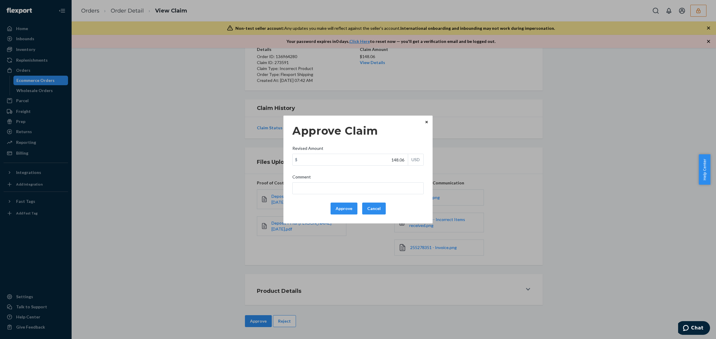
click at [331, 167] on div "Approve Claim Revised Amount $ 148.06 USD Comment Approve Cancel" at bounding box center [357, 169] width 131 height 95
click at [329, 157] on input "148.06" at bounding box center [350, 159] width 115 height 11
paste input "53.6"
type input "53.66"
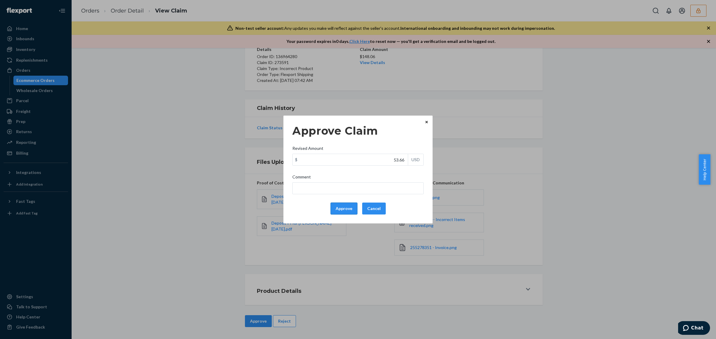
click at [335, 211] on button "Approve" at bounding box center [343, 209] width 27 height 12
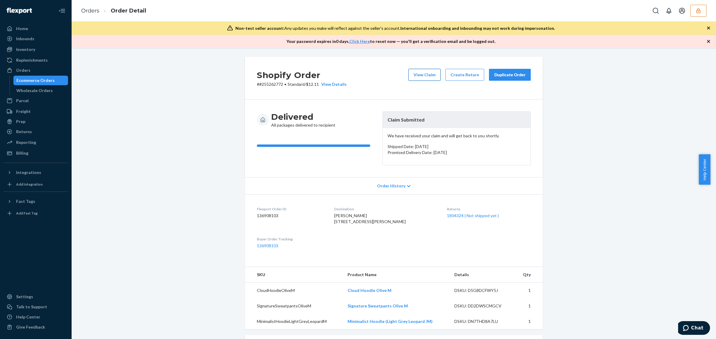
click at [424, 77] on button "View Claim" at bounding box center [424, 75] width 32 height 12
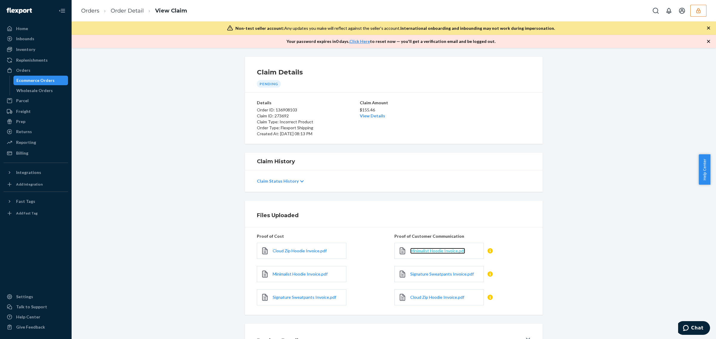
click at [428, 251] on span "Minimalist Hoodie Invoice.pdf" at bounding box center [437, 250] width 55 height 5
click at [443, 273] on span "Signature Sweatpants Invoice.pdf" at bounding box center [442, 274] width 64 height 5
click at [427, 300] on span "Cloud Zip Hoodie Invoice.pdf" at bounding box center [437, 297] width 54 height 5
drag, startPoint x: 715, startPoint y: 163, endPoint x: 713, endPoint y: 304, distance: 140.8
click at [710, 304] on body "Home Inbounds Shipping Plans Problems Inventory Products Replenishments Orders …" at bounding box center [358, 169] width 716 height 339
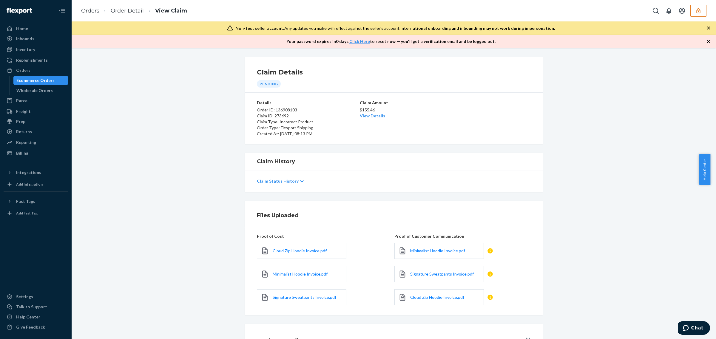
drag, startPoint x: 715, startPoint y: 258, endPoint x: 11, endPoint y: 10, distance: 746.7
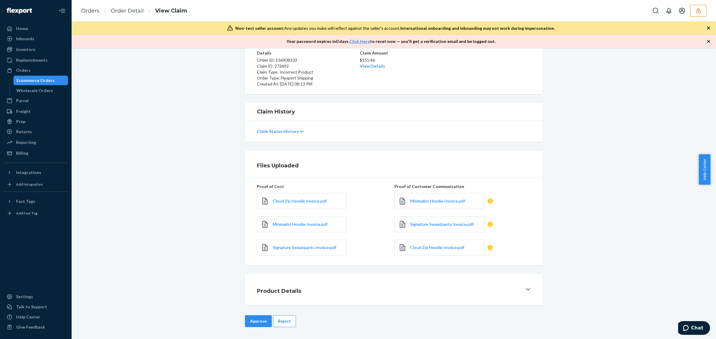
click at [281, 320] on button "Reject" at bounding box center [284, 321] width 23 height 12
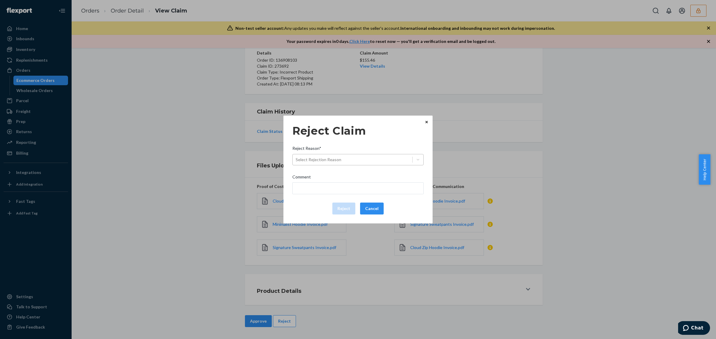
click at [347, 159] on div "Select Rejection Reason" at bounding box center [353, 160] width 120 height 10
click at [296, 159] on input "Reject Reason* Select Rejection Reason" at bounding box center [296, 160] width 1 height 6
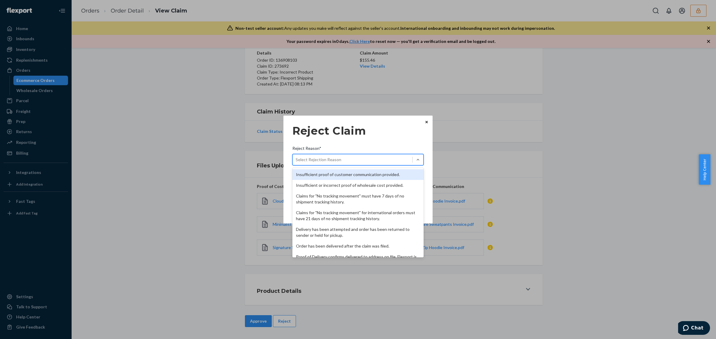
click at [347, 173] on div "Insufficient proof of customer communication provided." at bounding box center [357, 174] width 131 height 11
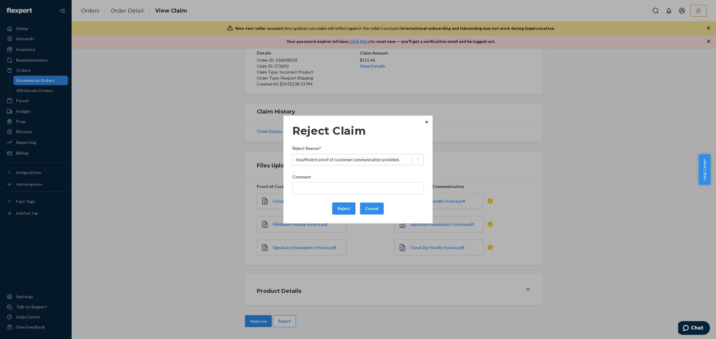
click at [348, 209] on button "Reject" at bounding box center [343, 209] width 23 height 12
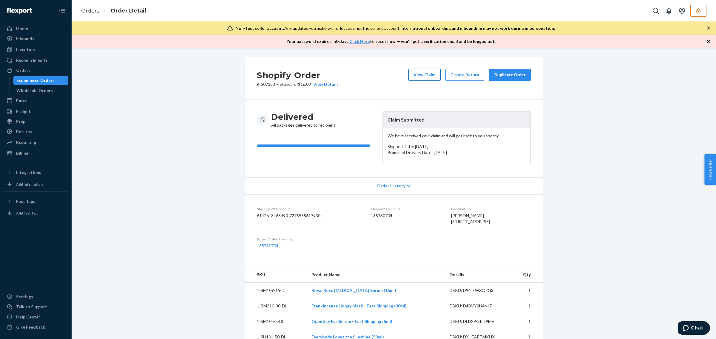
click at [423, 79] on button "View Claim" at bounding box center [424, 75] width 32 height 12
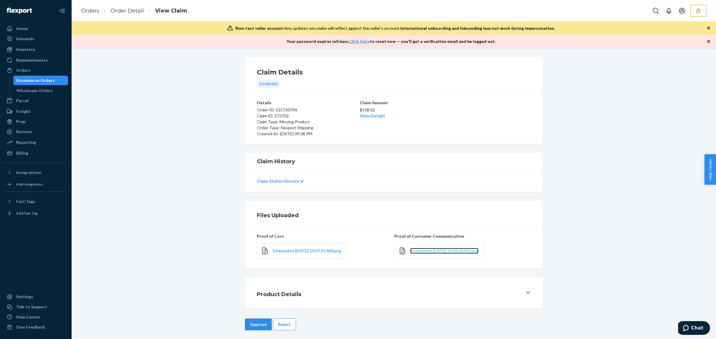
click at [413, 250] on span "Screenshot 2025-09-23 at 10.06.40 AM.png" at bounding box center [444, 250] width 68 height 5
click at [291, 253] on link "Screenshot 2025-09-23 at 10.07.55 AM.png" at bounding box center [307, 251] width 68 height 6
click at [367, 115] on link "View Details" at bounding box center [372, 115] width 25 height 5
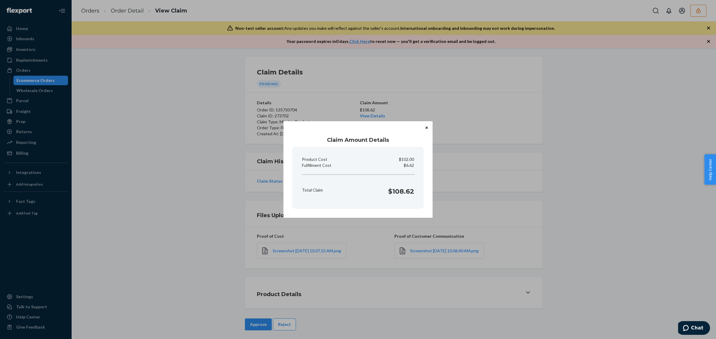
drag, startPoint x: 307, startPoint y: 295, endPoint x: 296, endPoint y: 302, distance: 13.2
click at [307, 295] on div "Claim Amount Details Product Cost $102.00 Fulfillment Cost $6.62 Total Claim $1…" at bounding box center [358, 169] width 716 height 339
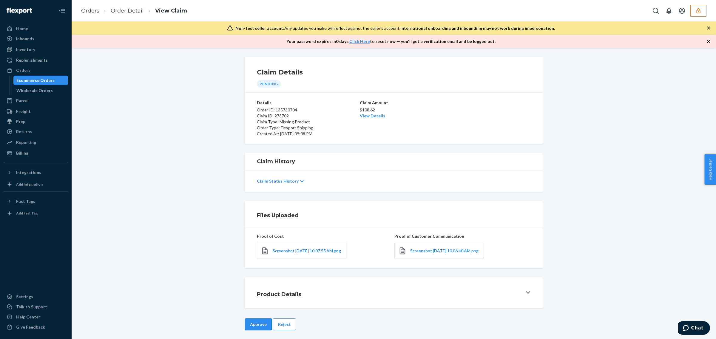
click at [250, 324] on button "Approve" at bounding box center [258, 325] width 27 height 12
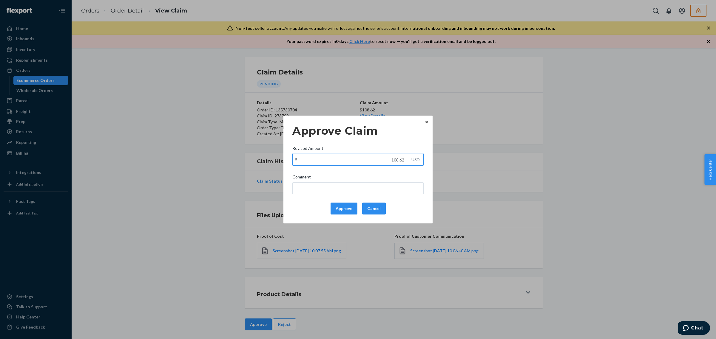
click at [342, 163] on input "108.62" at bounding box center [350, 159] width 115 height 11
paste input "47.4"
type input "47.42"
click at [345, 209] on button "Approve" at bounding box center [343, 209] width 27 height 12
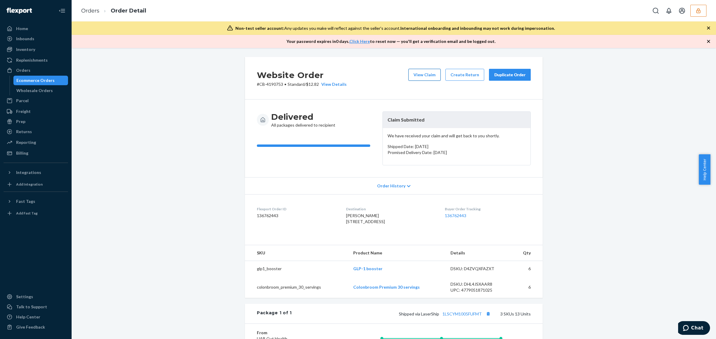
click at [422, 77] on button "View Claim" at bounding box center [424, 75] width 32 height 12
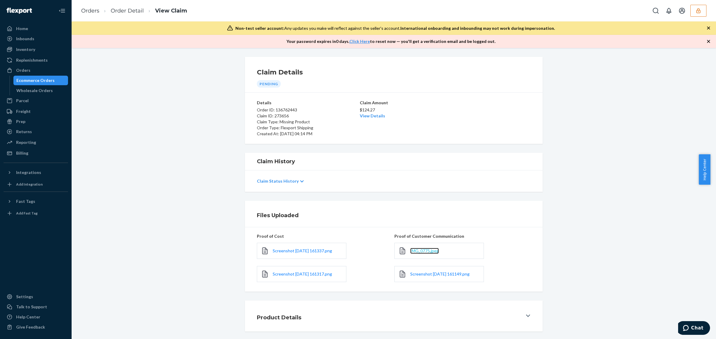
click at [414, 250] on span "IMG_0775.jpeg" at bounding box center [424, 250] width 29 height 5
click at [443, 276] on span "Screenshot [DATE] 161149.png" at bounding box center [439, 274] width 59 height 5
click at [375, 117] on link "View Details" at bounding box center [372, 115] width 25 height 5
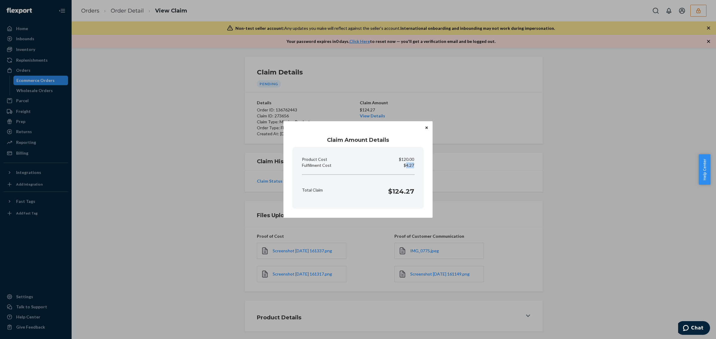
drag, startPoint x: 406, startPoint y: 165, endPoint x: 370, endPoint y: 311, distance: 150.0
click at [418, 166] on section "Product Cost $120.00 Fulfillment Cost $4.27 Total Claim $124.27" at bounding box center [357, 178] width 131 height 62
copy p "4.27"
click at [344, 295] on div "Claim Amount Details Product Cost $120.00 Fulfillment Cost $4.27 Total Claim $1…" at bounding box center [358, 169] width 716 height 339
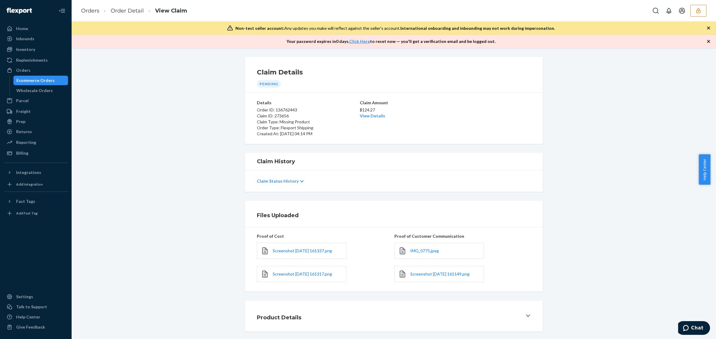
scroll to position [27, 0]
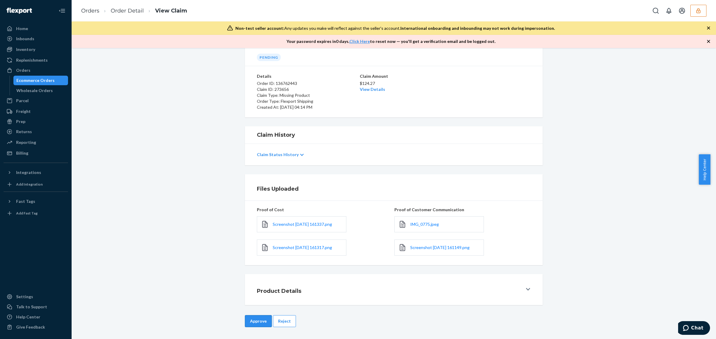
click at [260, 321] on button "Approve" at bounding box center [258, 321] width 27 height 12
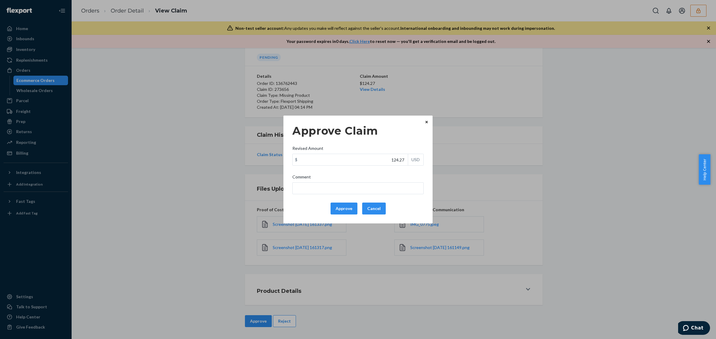
click at [346, 263] on div "Approve Claim Revised Amount $ 124.27 USD Comment Approve Cancel Home Inbounds …" at bounding box center [358, 169] width 716 height 339
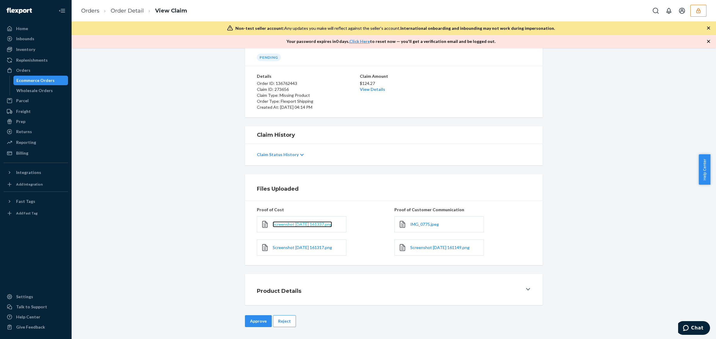
click at [321, 225] on span "Screenshot [DATE] 161337.png" at bounding box center [302, 224] width 59 height 5
click at [262, 322] on button "Approve" at bounding box center [258, 321] width 27 height 12
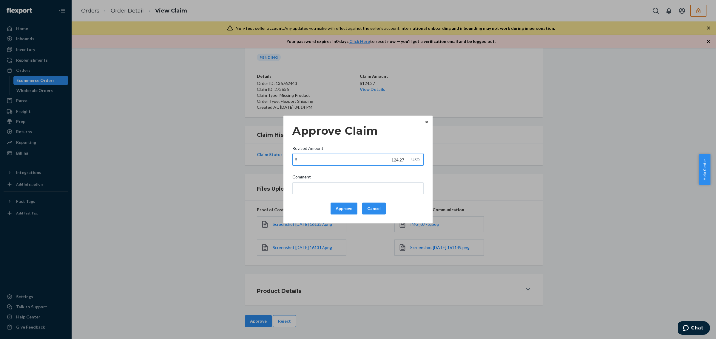
click at [376, 160] on input "124.27" at bounding box center [350, 159] width 115 height 11
paste input "4.27"
click at [370, 157] on input "14.27" at bounding box center [350, 159] width 115 height 11
paste input "4.27"
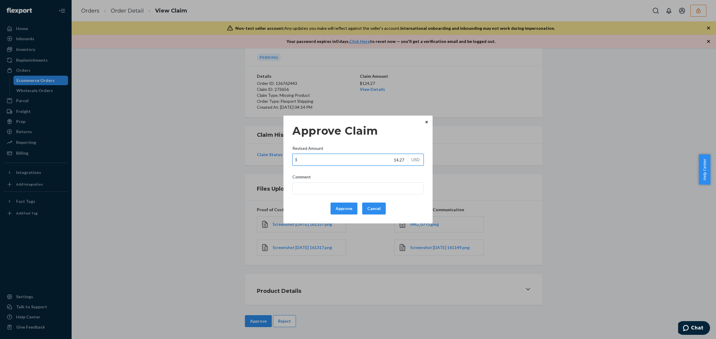
click at [397, 160] on input "14.27" at bounding box center [350, 159] width 115 height 11
paste input "4.27"
type input "104.27"
click at [341, 206] on button "Approve" at bounding box center [343, 209] width 27 height 12
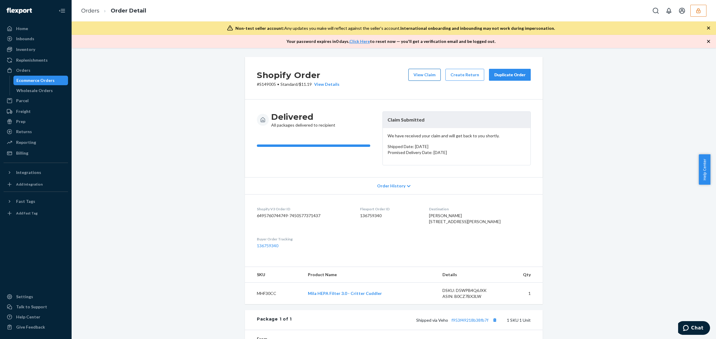
click at [419, 72] on button "View Claim" at bounding box center [424, 75] width 32 height 12
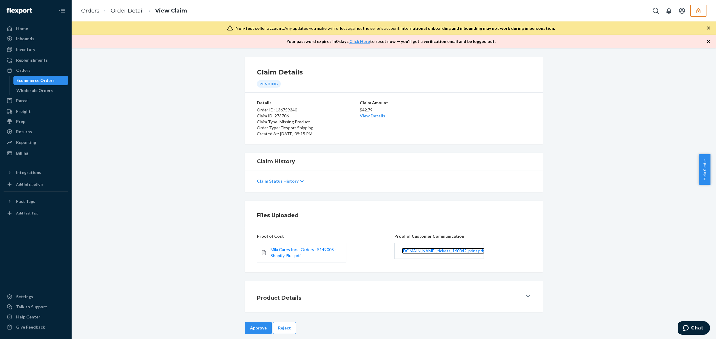
click at [422, 248] on link "milacaresquad.zendesk.com_tickets_160042_print.pdf" at bounding box center [443, 251] width 83 height 6
click at [132, 11] on link "Order Detail" at bounding box center [127, 10] width 33 height 7
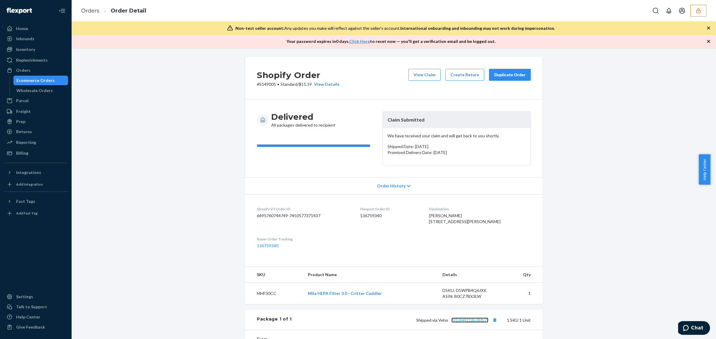
click at [461, 323] on link "f953f49218b38fb7f" at bounding box center [469, 320] width 37 height 5
click at [416, 80] on button "View Claim" at bounding box center [424, 75] width 32 height 12
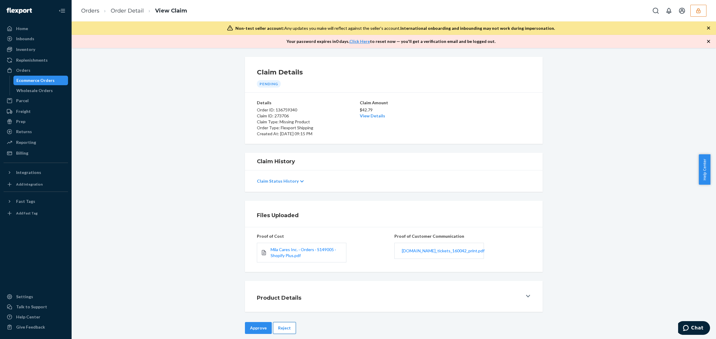
click at [275, 334] on button "Reject" at bounding box center [284, 328] width 23 height 12
click at [281, 330] on div "Home Inbounds Shipping Plans Problems Inventory Products Replenishments Orders …" at bounding box center [358, 169] width 716 height 339
click at [309, 305] on div "Product Details" at bounding box center [389, 296] width 265 height 17
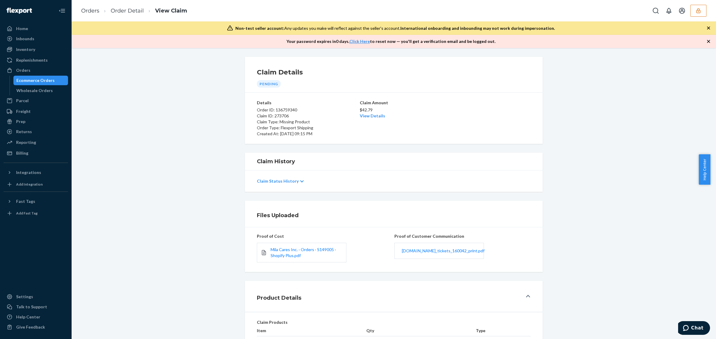
click at [289, 330] on th "Item" at bounding box center [311, 332] width 109 height 9
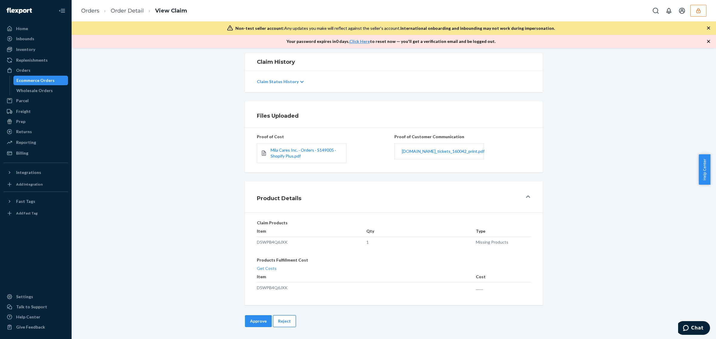
click at [286, 317] on div "Claim Details Pending Details Order ID: 136759340 Claim ID: 273706 Claim Type: …" at bounding box center [394, 193] width 644 height 291
click at [286, 317] on button "Reject" at bounding box center [284, 321] width 23 height 12
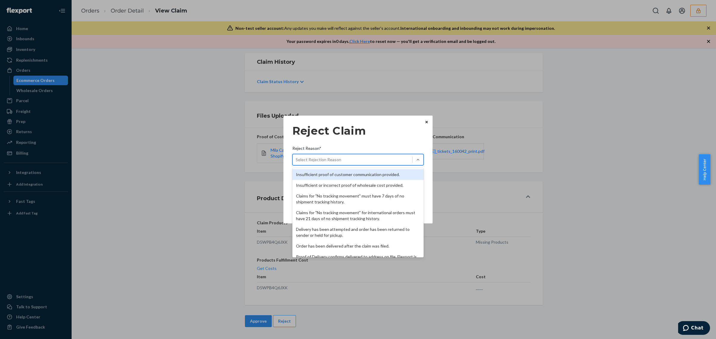
click at [372, 157] on div "Select Rejection Reason" at bounding box center [353, 160] width 120 height 10
click at [296, 157] on input "Reject Reason* option Insufficient proof of customer communication provided. fo…" at bounding box center [296, 160] width 1 height 6
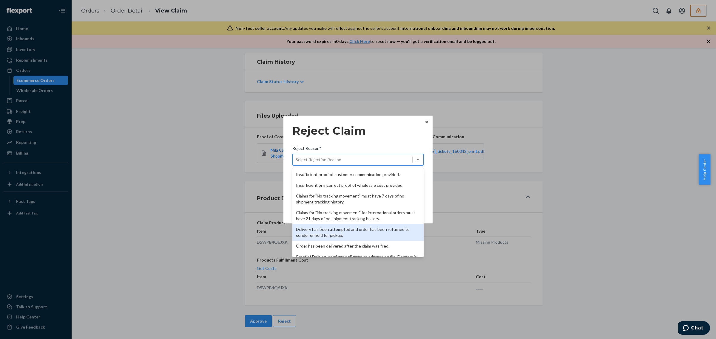
click at [372, 232] on div "Delivery has been attempted and order has been returned to sender or held for p…" at bounding box center [357, 232] width 131 height 17
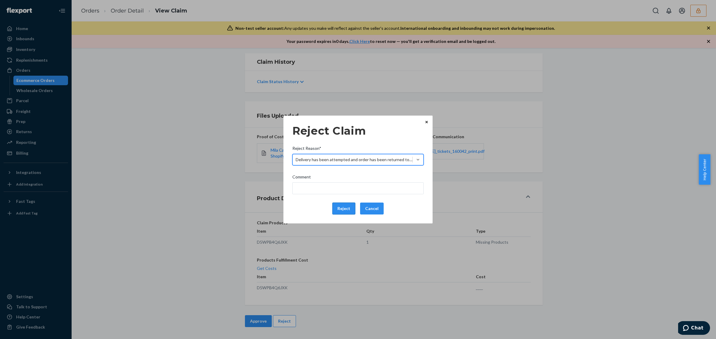
click at [349, 209] on button "Reject" at bounding box center [343, 209] width 23 height 12
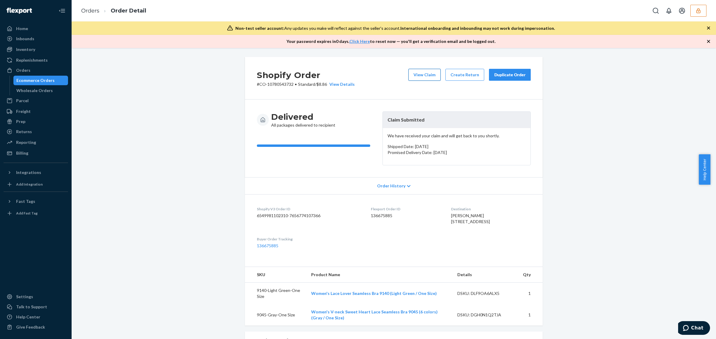
click at [434, 74] on button "View Claim" at bounding box center [424, 75] width 32 height 12
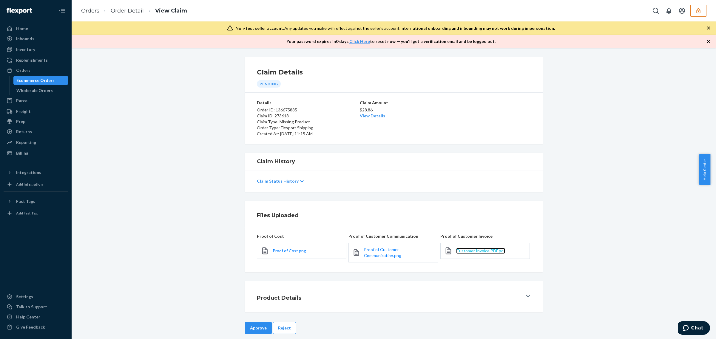
click at [473, 250] on span "Customer Invoice PDF.pdf" at bounding box center [480, 250] width 49 height 5
click at [382, 249] on span "Proof of Customer Communication.png" at bounding box center [382, 252] width 37 height 11
click at [277, 327] on button "Reject" at bounding box center [284, 328] width 23 height 12
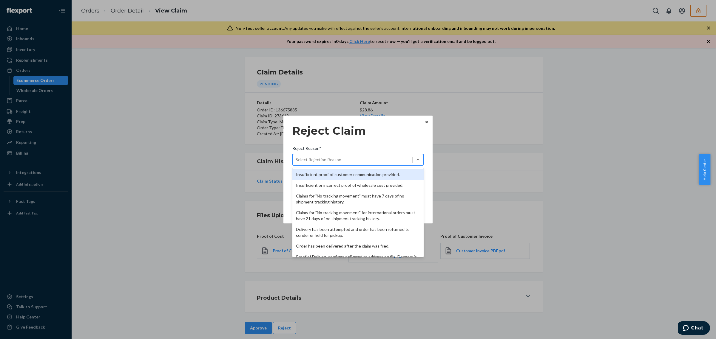
click at [352, 162] on div "Select Rejection Reason" at bounding box center [353, 160] width 120 height 10
click at [296, 162] on input "Reject Reason* option Insufficient proof of customer communication provided. fo…" at bounding box center [296, 160] width 1 height 6
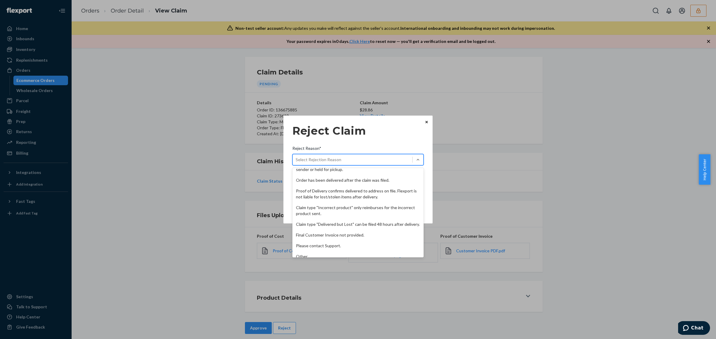
scroll to position [78, 0]
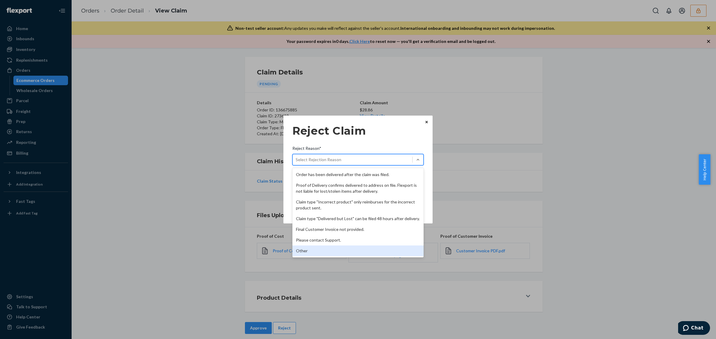
click at [378, 250] on div "Other" at bounding box center [357, 251] width 131 height 11
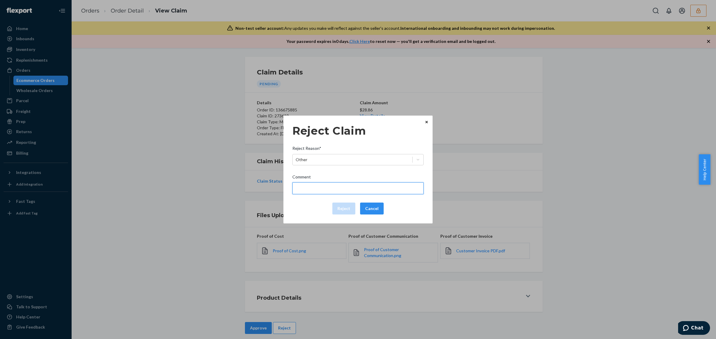
click at [347, 189] on input "Comment" at bounding box center [357, 188] width 131 height 12
type input "The package was confirmed to be delivered at the right location and flexport is…"
click at [347, 211] on button "Reject" at bounding box center [343, 209] width 23 height 12
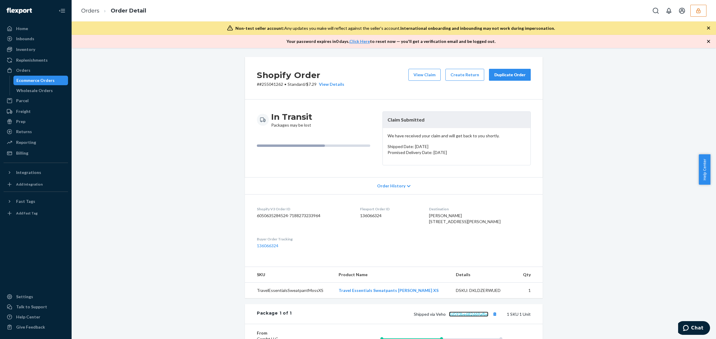
click at [458, 317] on link "2d593be682d69afbe" at bounding box center [468, 314] width 39 height 5
click at [415, 79] on button "View Claim" at bounding box center [424, 75] width 32 height 12
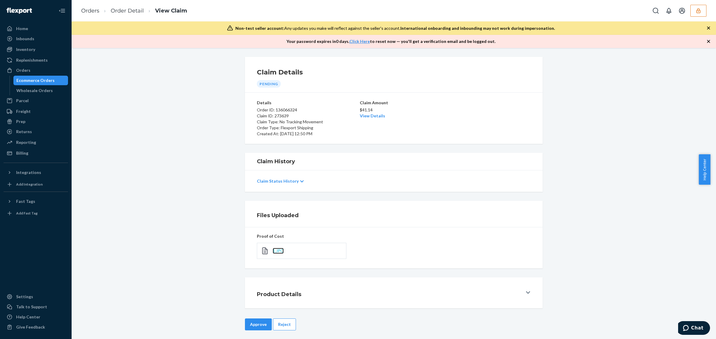
click at [278, 253] on span "1.JPG" at bounding box center [278, 250] width 11 height 5
click at [377, 115] on link "View Details" at bounding box center [372, 115] width 25 height 5
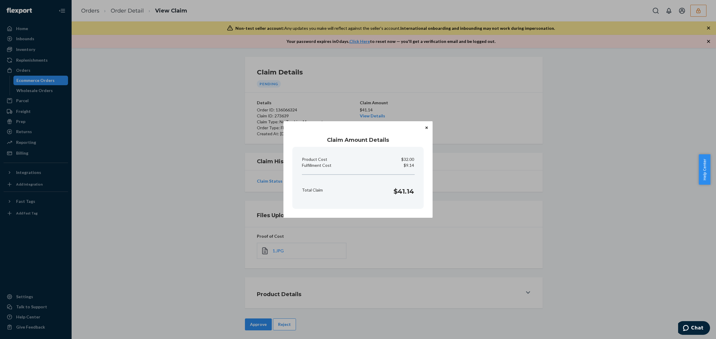
click at [280, 309] on div "Claim Amount Details Product Cost $32.00 Fulfillment Cost $9.14 Total Claim $41…" at bounding box center [358, 169] width 716 height 339
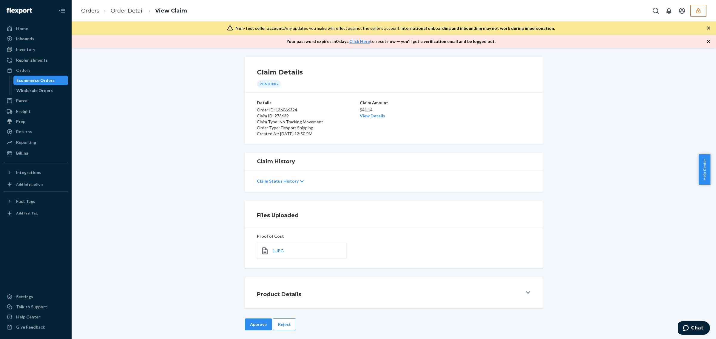
drag, startPoint x: 253, startPoint y: 329, endPoint x: 308, endPoint y: 242, distance: 102.3
click at [254, 329] on button "Approve" at bounding box center [258, 325] width 27 height 12
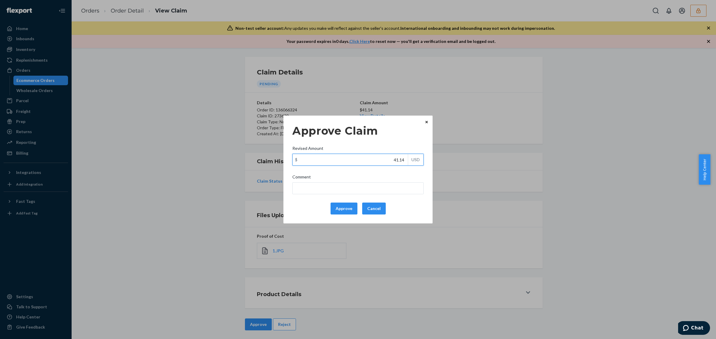
click at [363, 159] on input "41.14" at bounding box center [350, 159] width 115 height 11
paste input "28.7"
type input "28.74"
click at [343, 208] on button "Approve" at bounding box center [343, 209] width 27 height 12
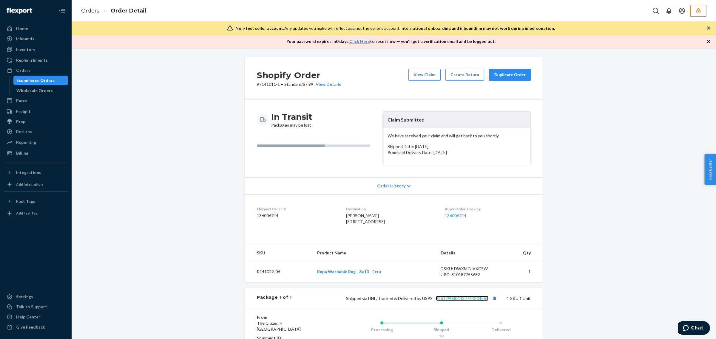
click at [469, 301] on link "9261290304432744204565" at bounding box center [462, 298] width 52 height 5
click at [415, 75] on button "View Claim" at bounding box center [424, 75] width 32 height 12
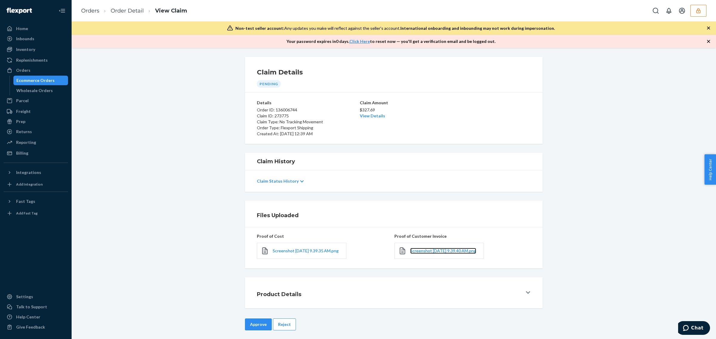
click at [416, 253] on link "Screenshot [DATE] 9.39.40 AM.png" at bounding box center [443, 251] width 66 height 6
click at [372, 117] on link "View Details" at bounding box center [372, 115] width 25 height 5
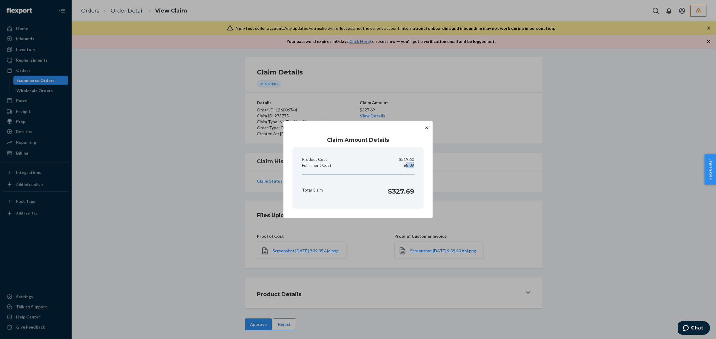
drag, startPoint x: 405, startPoint y: 166, endPoint x: 421, endPoint y: 168, distance: 16.2
click at [421, 168] on section "Product Cost $319.60 Fulfillment Cost $8.09 Total Claim $327.69" at bounding box center [357, 178] width 131 height 62
copy p "8.09"
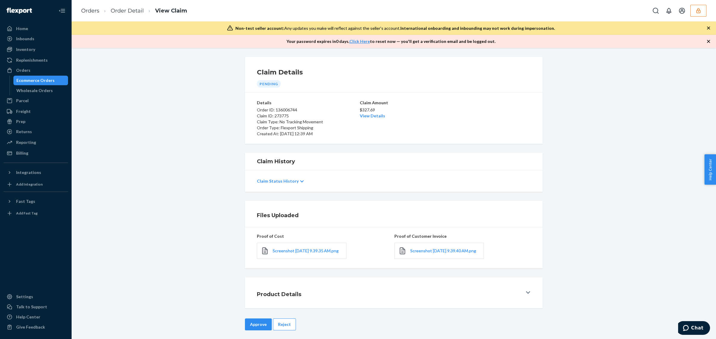
drag, startPoint x: 557, startPoint y: 273, endPoint x: 313, endPoint y: 312, distance: 247.5
click at [556, 274] on div "Home Inbounds Shipping Plans Problems Inventory Products Replenishments Orders …" at bounding box center [358, 169] width 716 height 339
click at [251, 319] on div "Claim Details Pending Details Order ID: 136006744 Claim ID: 273775 Claim Type: …" at bounding box center [394, 193] width 644 height 291
click at [253, 327] on button "Approve" at bounding box center [258, 325] width 27 height 12
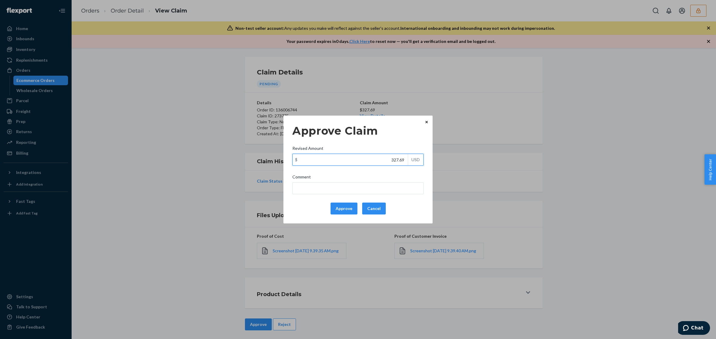
click at [386, 162] on input "327.69" at bounding box center [350, 159] width 115 height 11
paste input "8.09"
type input "108.09"
click at [348, 211] on button "Approve" at bounding box center [343, 209] width 27 height 12
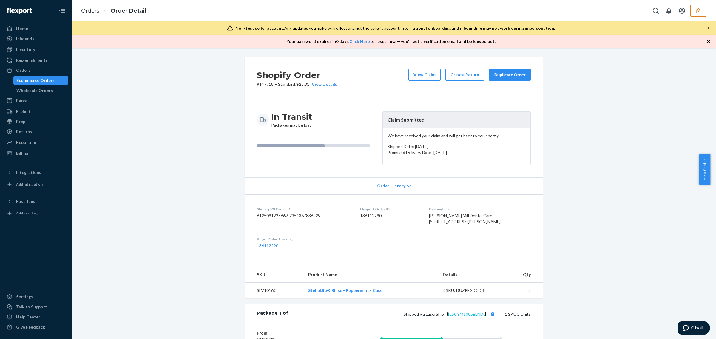
click at [479, 317] on link "1LSCYM1005ELNDC" at bounding box center [466, 314] width 39 height 5
click at [423, 78] on button "View Claim" at bounding box center [424, 75] width 32 height 12
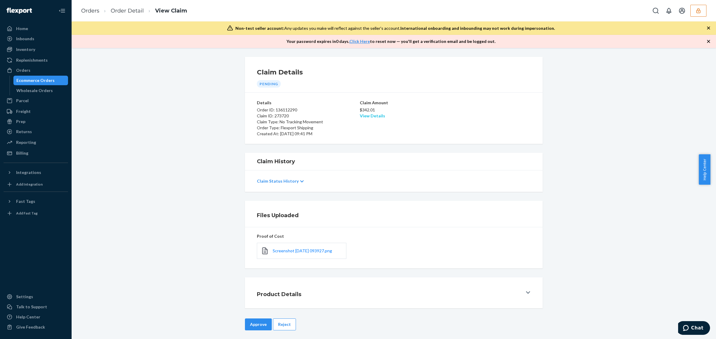
click at [364, 117] on link "View Details" at bounding box center [372, 115] width 25 height 5
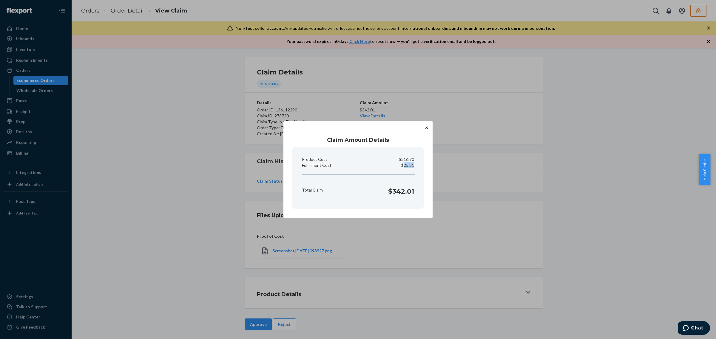
drag, startPoint x: 403, startPoint y: 167, endPoint x: 414, endPoint y: 168, distance: 10.5
click at [415, 168] on div "Fulfillment Cost $25.31" at bounding box center [357, 166] width 117 height 6
copy p "25.31"
click at [350, 285] on div "Claim Amount Details Product Cost $316.70 Fulfillment Cost $25.31 Total Claim $…" at bounding box center [358, 169] width 716 height 339
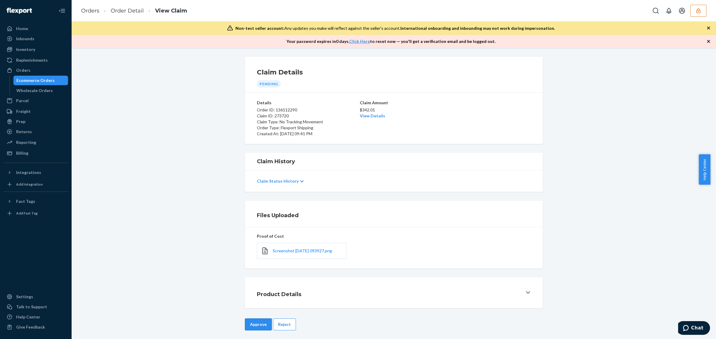
click at [251, 322] on button "Approve" at bounding box center [258, 325] width 27 height 12
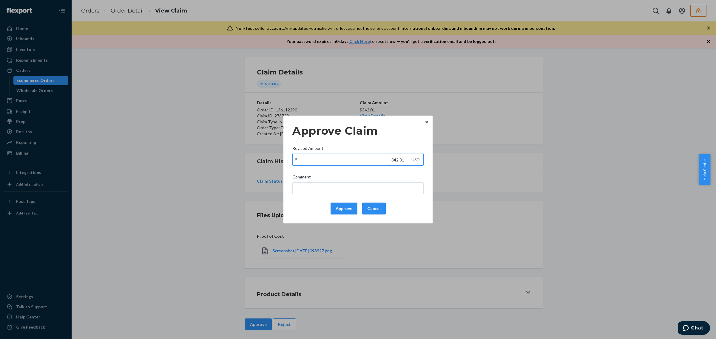
click at [352, 158] on input "342.01" at bounding box center [350, 159] width 115 height 11
paste input "25.31"
type input "125.31"
click at [351, 212] on button "Approve" at bounding box center [343, 209] width 27 height 12
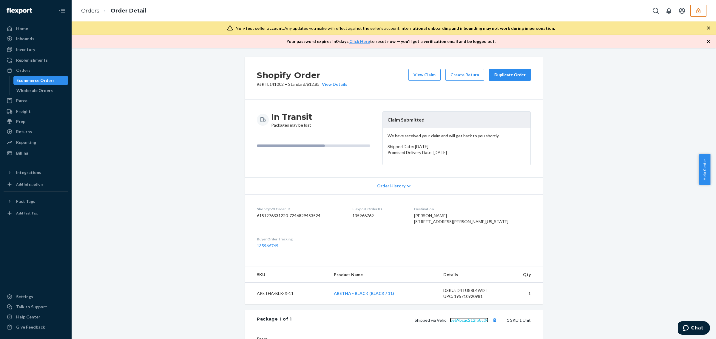
click at [459, 323] on link "6e69bcac212fb8c04" at bounding box center [469, 320] width 38 height 5
click at [413, 74] on button "View Claim" at bounding box center [424, 75] width 32 height 12
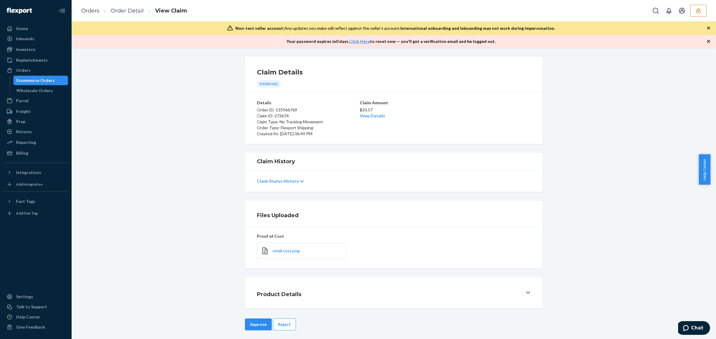
drag, startPoint x: 258, startPoint y: 321, endPoint x: 281, endPoint y: 285, distance: 42.9
click at [258, 321] on button "Approve" at bounding box center [258, 325] width 27 height 12
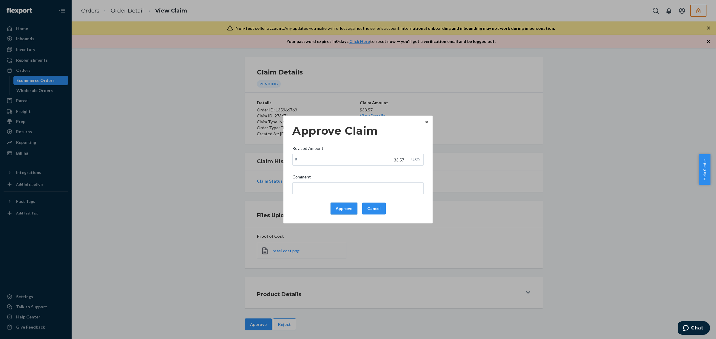
click at [341, 211] on button "Approve" at bounding box center [343, 209] width 27 height 12
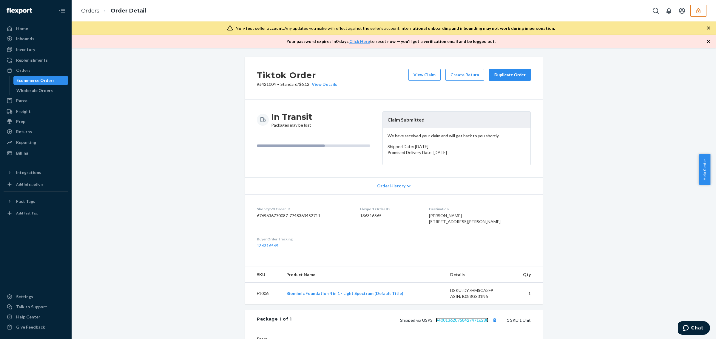
click at [459, 323] on link "9400136207584274716288" at bounding box center [462, 320] width 52 height 5
click at [430, 80] on button "View Claim" at bounding box center [424, 75] width 32 height 12
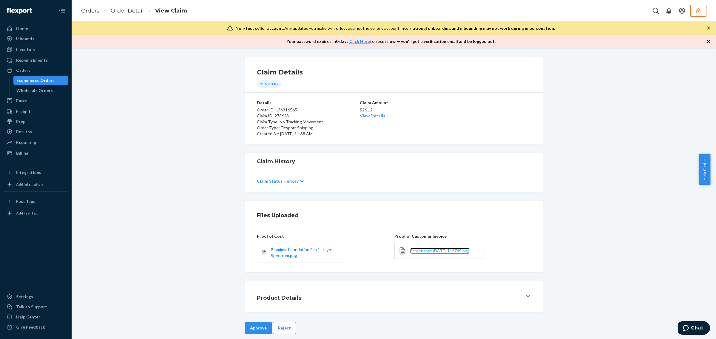
click at [414, 251] on span "Screenshot [DATE] 113745.png" at bounding box center [439, 250] width 59 height 5
click at [247, 327] on button "Approve" at bounding box center [258, 328] width 27 height 12
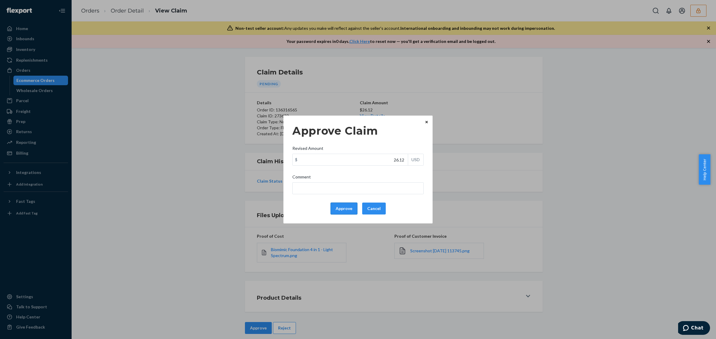
click at [331, 209] on button "Approve" at bounding box center [343, 209] width 27 height 12
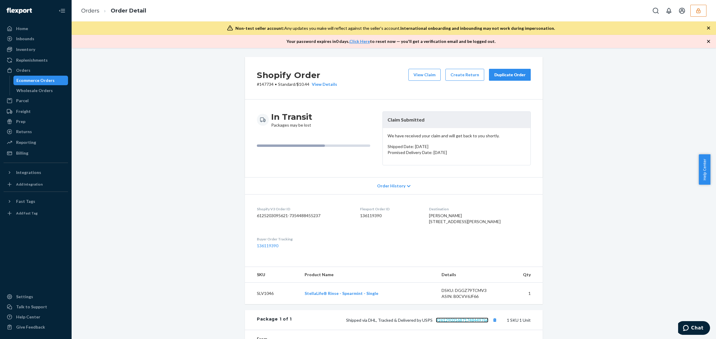
click at [462, 323] on link "9261290316871748449766" at bounding box center [462, 320] width 52 height 5
click at [418, 75] on button "View Claim" at bounding box center [424, 75] width 32 height 12
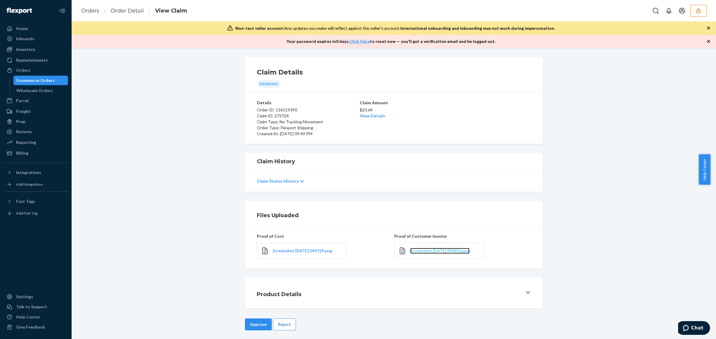
click at [424, 253] on span "Screenshot [DATE] 094816.png" at bounding box center [439, 250] width 59 height 5
click at [373, 118] on div "$23.64 View Details" at bounding box center [394, 112] width 68 height 13
click at [372, 117] on link "View Details" at bounding box center [372, 115] width 25 height 5
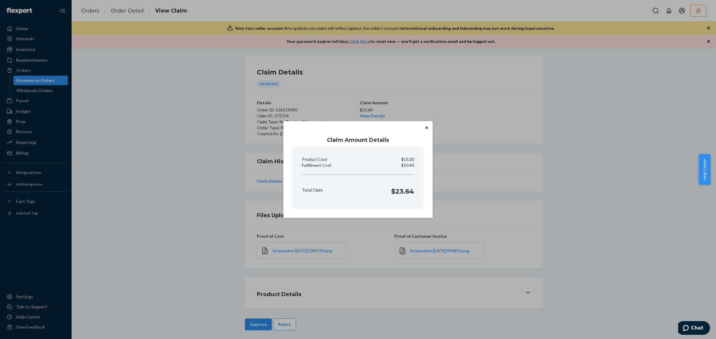
drag, startPoint x: 278, startPoint y: 299, endPoint x: 231, endPoint y: 324, distance: 52.6
click at [277, 299] on div "Claim Amount Details Product Cost $13.20 Fulfillment Cost $10.44 Total Claim $2…" at bounding box center [358, 169] width 716 height 339
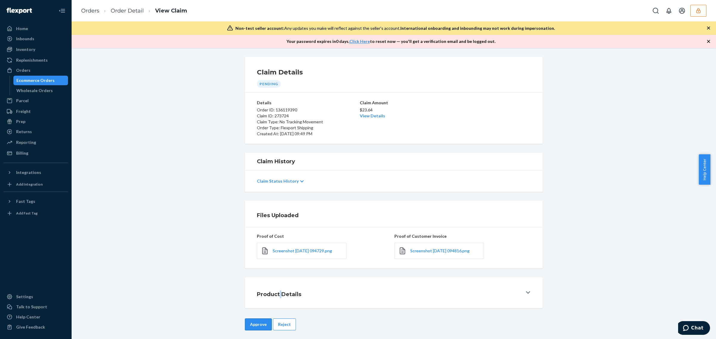
click at [251, 324] on button "Approve" at bounding box center [258, 325] width 27 height 12
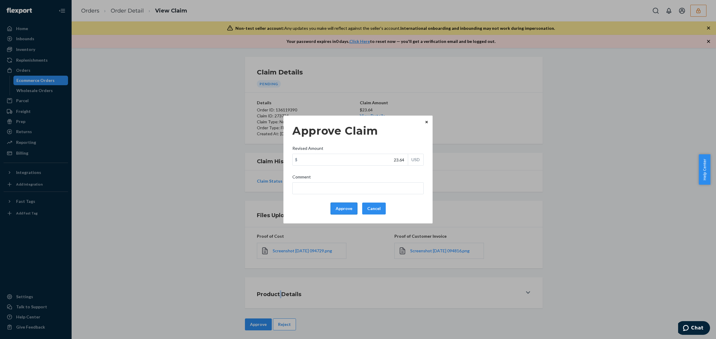
click at [344, 208] on button "Approve" at bounding box center [343, 209] width 27 height 12
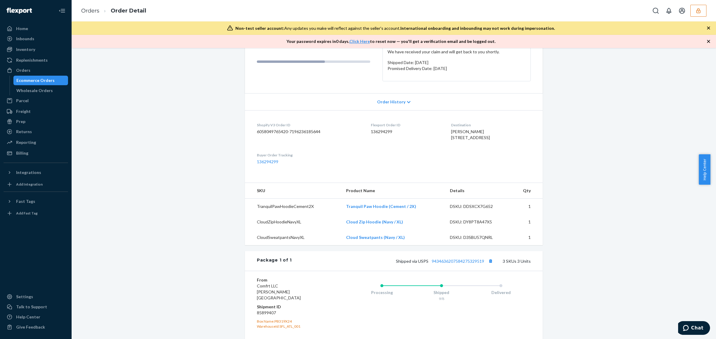
scroll to position [85, 0]
click at [456, 263] on link "9434636207584275329519" at bounding box center [457, 260] width 52 height 5
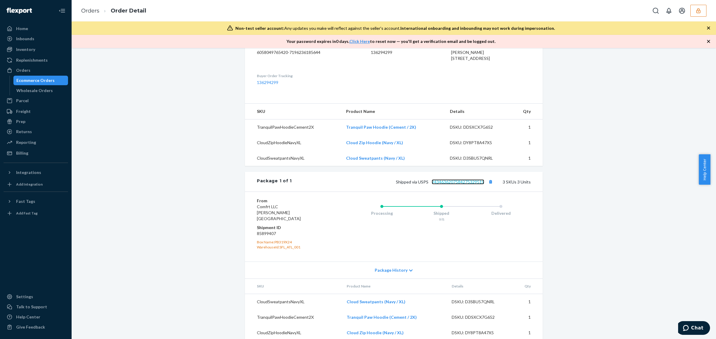
scroll to position [0, 0]
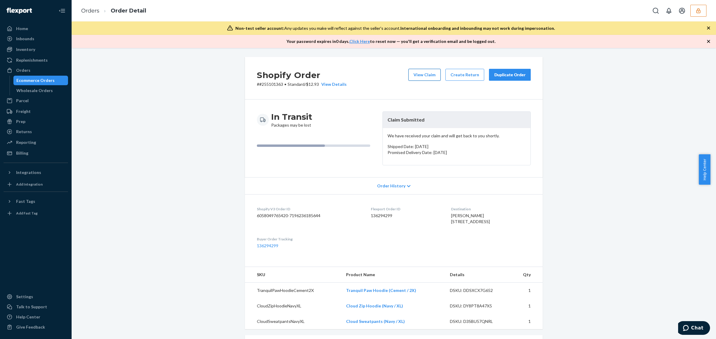
click at [426, 72] on button "View Claim" at bounding box center [424, 75] width 32 height 12
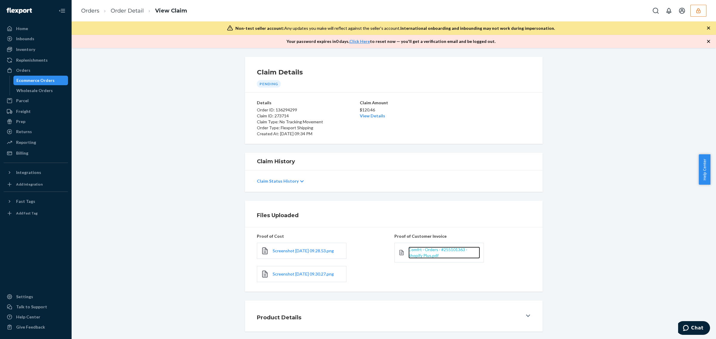
click at [429, 248] on span "Comfrt · Orders · #255101363 · Shopify Plus.pdf" at bounding box center [437, 252] width 59 height 11
click at [365, 118] on link "View Details" at bounding box center [372, 115] width 25 height 5
click at [707, 238] on div "Home Inbounds Shipping Plans Problems Inventory Products Replenishments Orders …" at bounding box center [358, 169] width 716 height 339
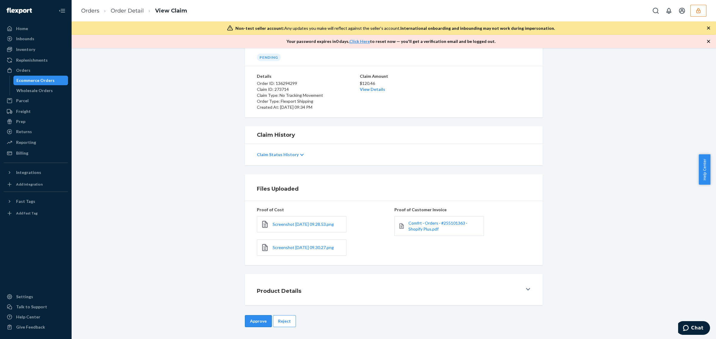
click at [247, 322] on button "Approve" at bounding box center [258, 321] width 27 height 12
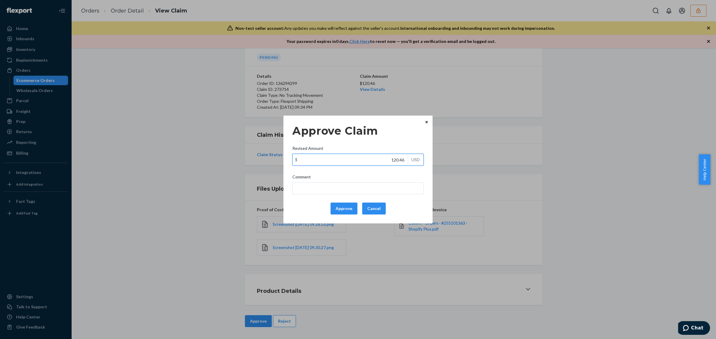
click at [369, 156] on input "120.46" at bounding box center [350, 159] width 115 height 11
paste input "59.2"
type input "59.26"
click at [336, 209] on button "Approve" at bounding box center [343, 209] width 27 height 12
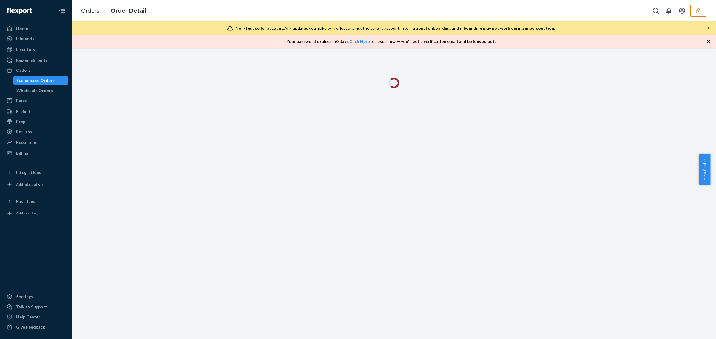
click at [694, 7] on button "button" at bounding box center [698, 11] width 16 height 12
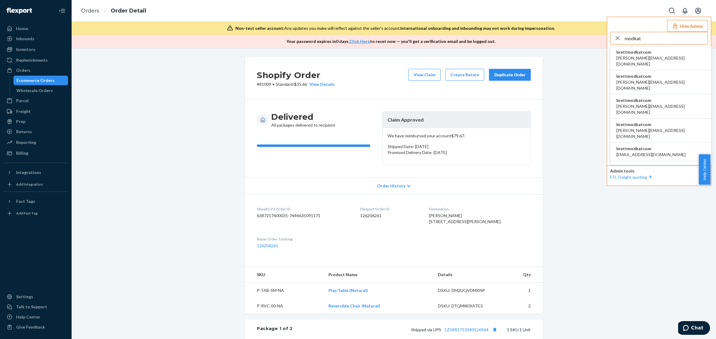
type input "modkat"
click at [638, 58] on span "[PERSON_NAME][EMAIL_ADDRESS][DOMAIN_NAME]" at bounding box center [660, 61] width 89 height 12
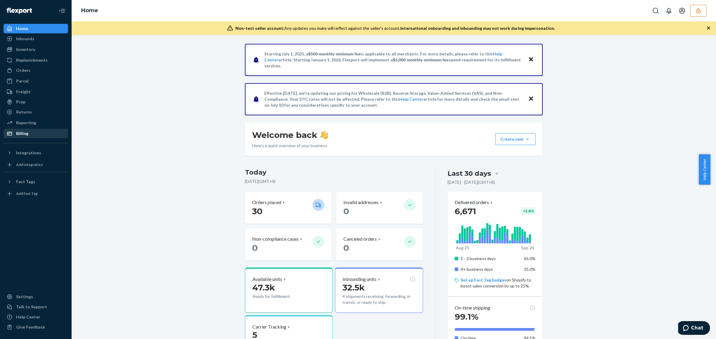
click at [22, 134] on div "Billing" at bounding box center [22, 134] width 12 height 6
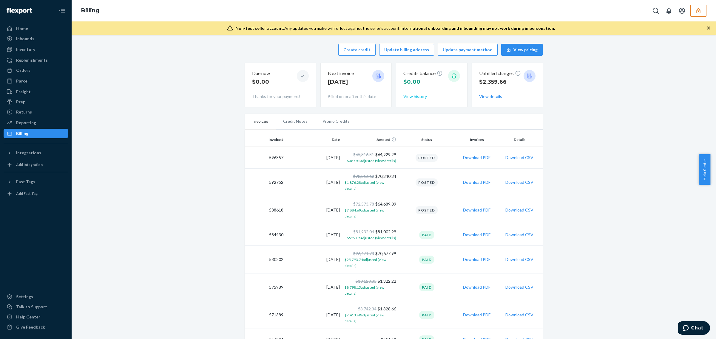
click at [416, 94] on button "View history" at bounding box center [415, 97] width 24 height 6
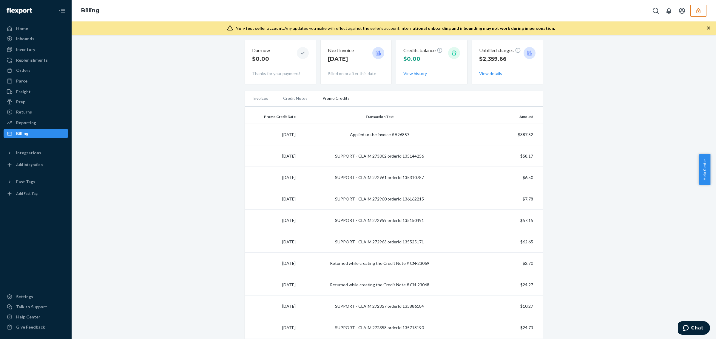
scroll to position [31, 0]
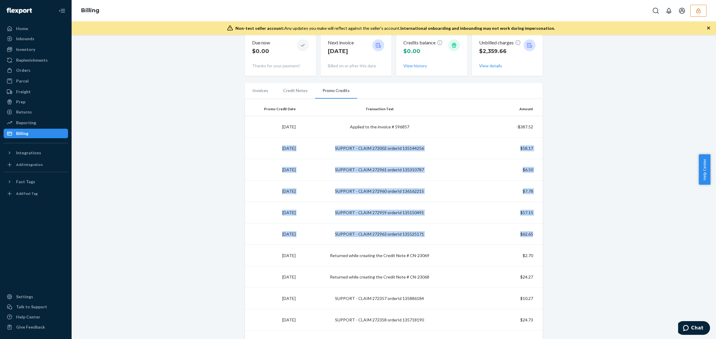
drag, startPoint x: 266, startPoint y: 145, endPoint x: 533, endPoint y: 236, distance: 282.0
click at [409, 149] on td "SUPPORT - CLAIM 273002 orderId 135144256" at bounding box center [379, 148] width 163 height 21
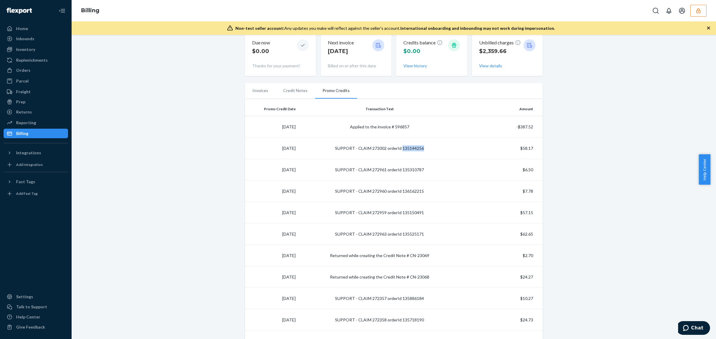
click at [409, 149] on td "SUPPORT - CLAIM 273002 orderId 135144256" at bounding box center [379, 148] width 163 height 21
copy td "135144256"
click at [406, 171] on td "SUPPORT - CLAIM 272961 orderId 135310787" at bounding box center [379, 169] width 163 height 21
copy td "135310787"
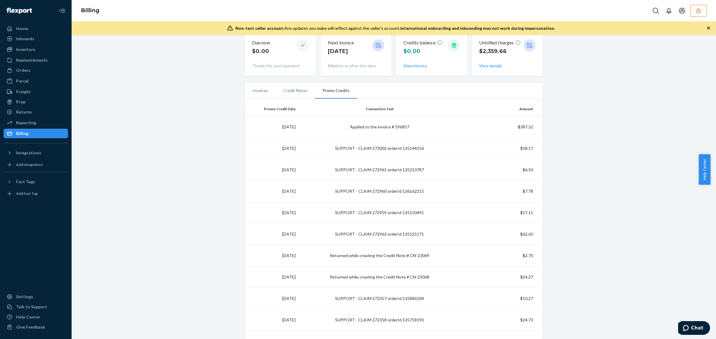
click at [411, 191] on td "SUPPORT - CLAIM 272960 orderId 136162215" at bounding box center [379, 191] width 163 height 21
copy td "136162215"
click at [403, 213] on td "SUPPORT - CLAIM 272959 orderId 135150491" at bounding box center [379, 212] width 163 height 21
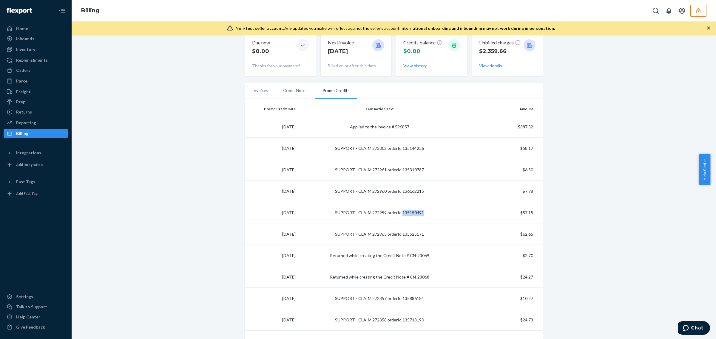
copy td "135150491"
click at [406, 235] on td "SUPPORT - CLAIM 272963 orderId 135525171" at bounding box center [379, 234] width 163 height 21
copy td "135525171"
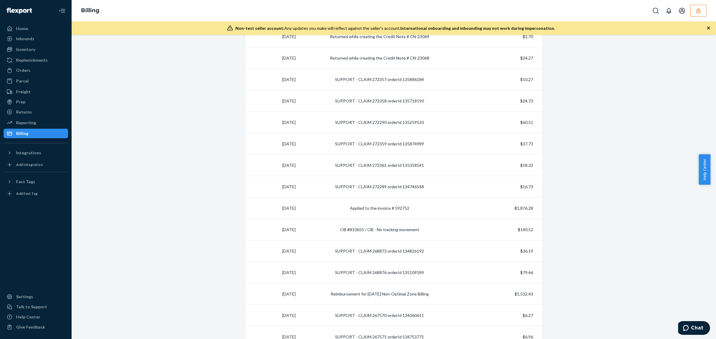
scroll to position [251, 0]
click at [407, 72] on td "SUPPORT - CLAIM 272357 orderId 135886184" at bounding box center [379, 78] width 163 height 21
click at [407, 76] on td "SUPPORT - CLAIM 272357 orderId 135886184" at bounding box center [379, 78] width 163 height 21
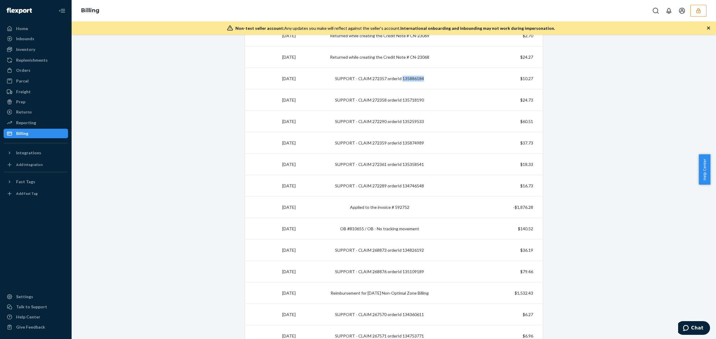
click at [407, 76] on td "SUPPORT - CLAIM 272357 orderId 135886184" at bounding box center [379, 78] width 163 height 21
copy td "135886184"
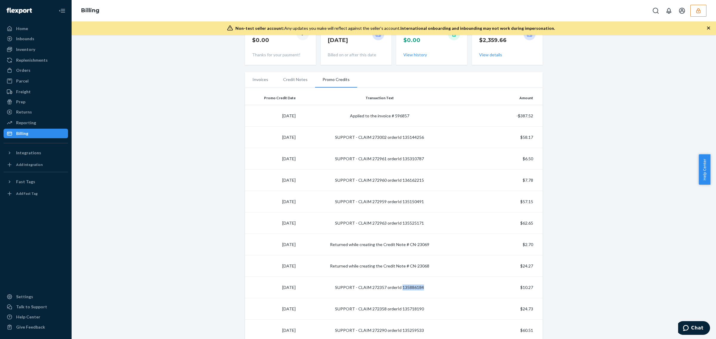
scroll to position [1, 0]
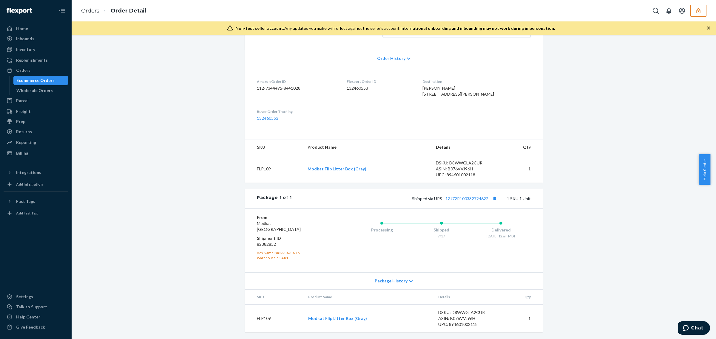
scroll to position [144, 0]
